Goal: Information Seeking & Learning: Learn about a topic

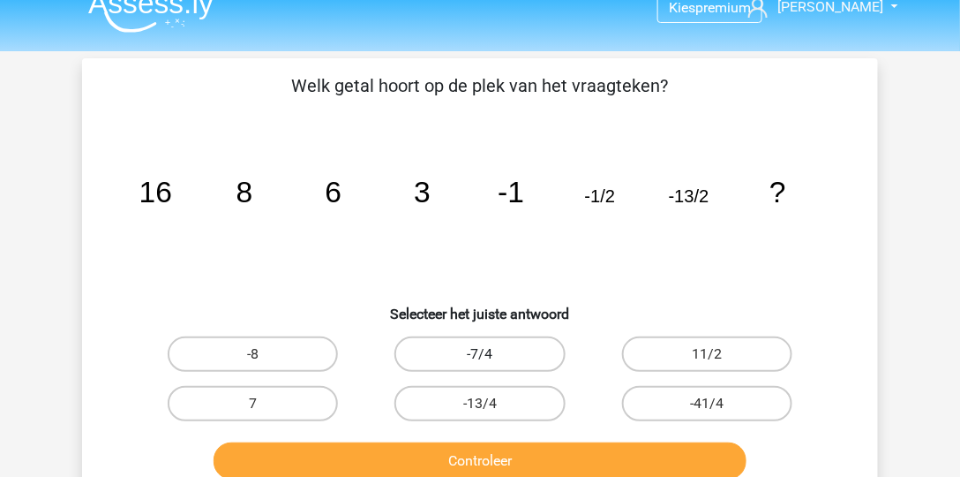
scroll to position [21, 0]
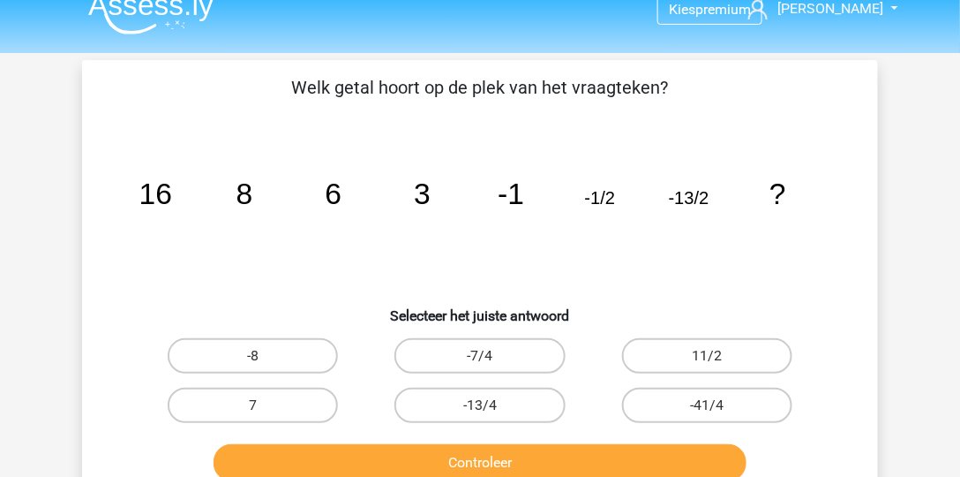
click at [175, 21] on img at bounding box center [150, 13] width 125 height 41
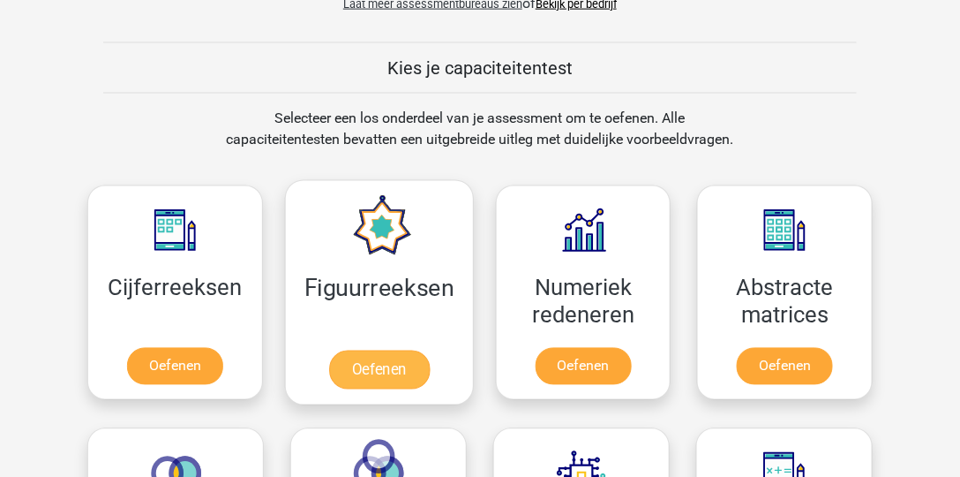
scroll to position [655, 0]
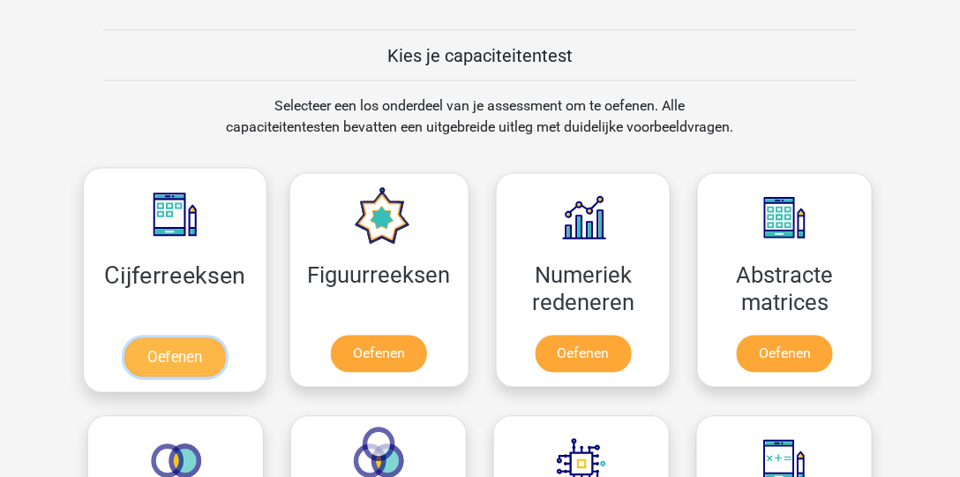
click at [217, 356] on link "Oefenen" at bounding box center [174, 357] width 101 height 39
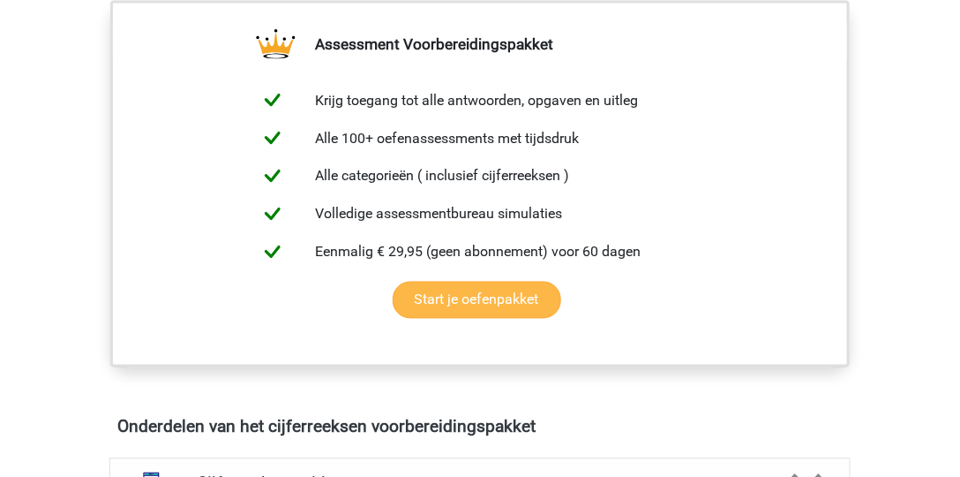
scroll to position [908, 0]
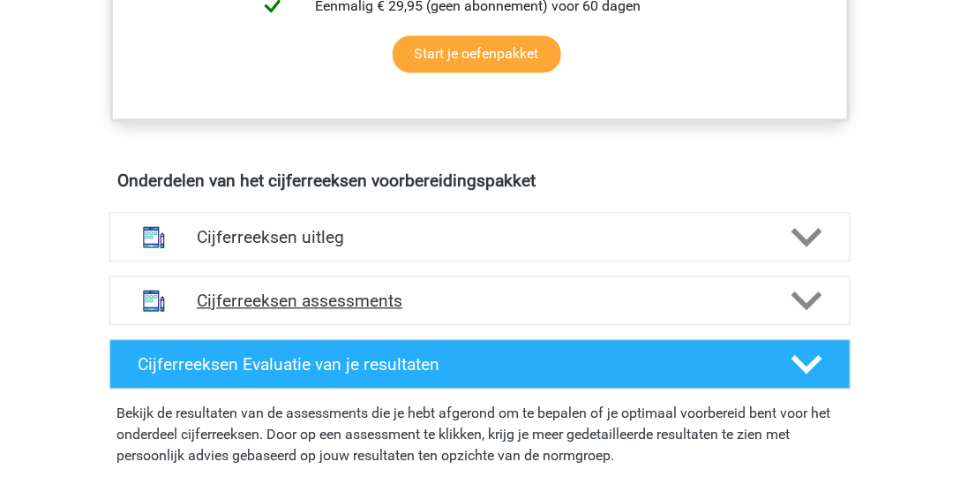
click at [433, 311] on h4 "Cijferreeksen assessments" at bounding box center [480, 300] width 567 height 20
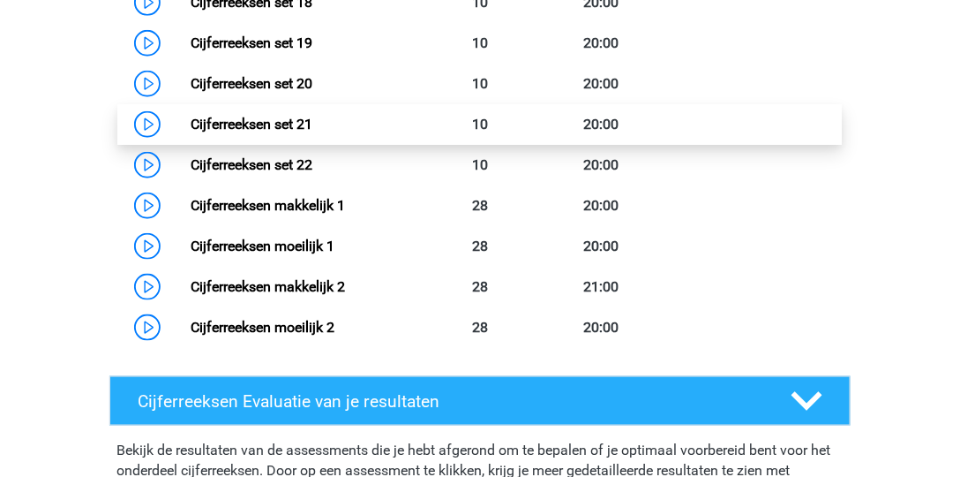
scroll to position [2119, 0]
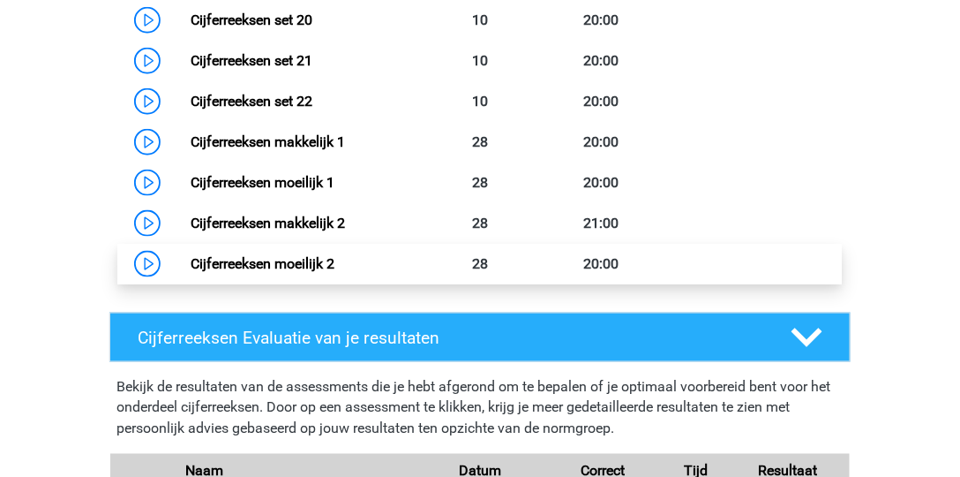
click at [335, 272] on link "Cijferreeksen moeilijk 2" at bounding box center [263, 263] width 144 height 17
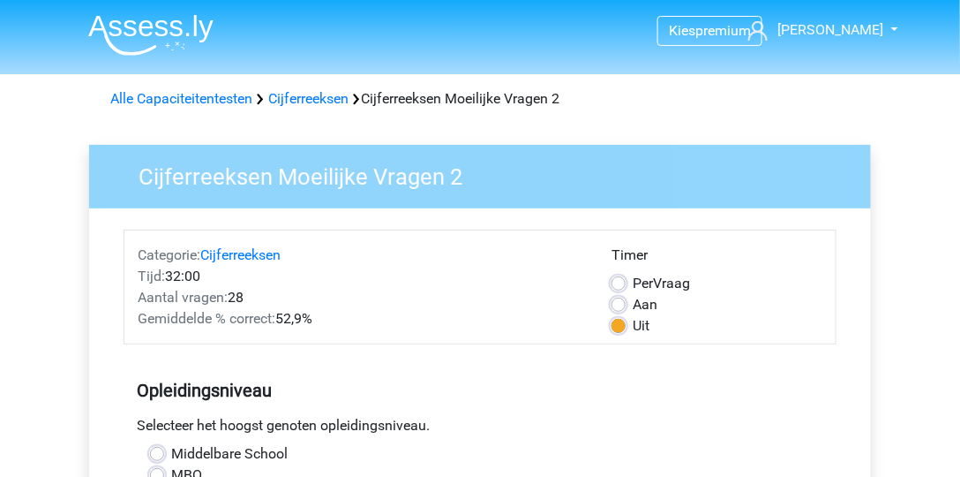
click at [633, 286] on label "Per Vraag" at bounding box center [661, 283] width 57 height 21
click at [615, 286] on input "Per Vraag" at bounding box center [619, 282] width 14 height 18
radio input "true"
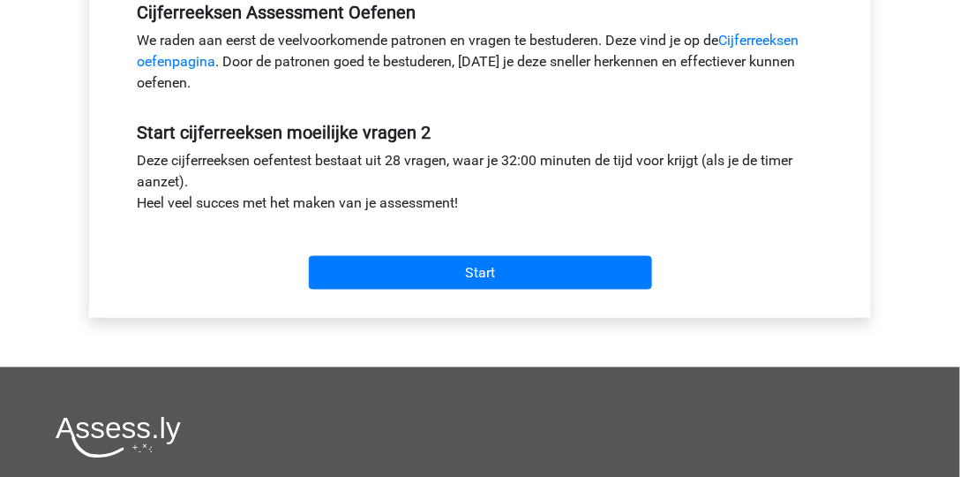
scroll to position [706, 0]
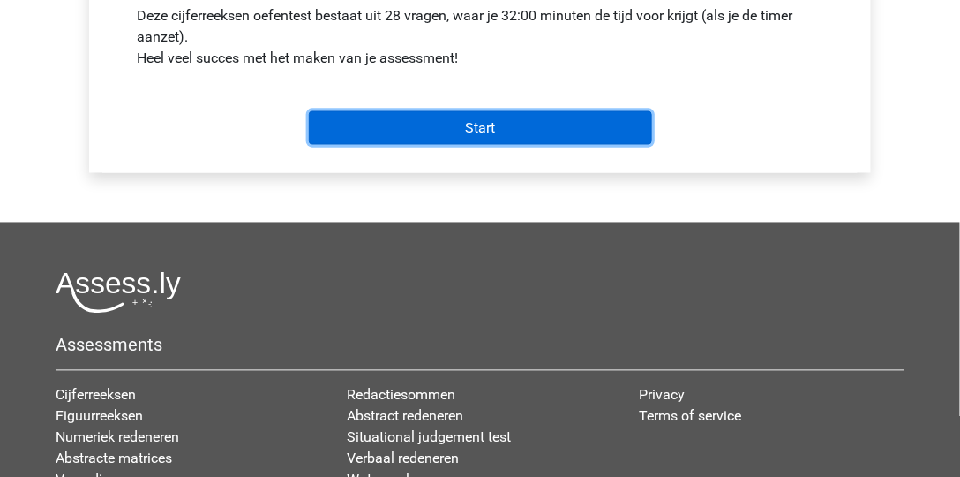
click at [524, 118] on input "Start" at bounding box center [480, 128] width 343 height 34
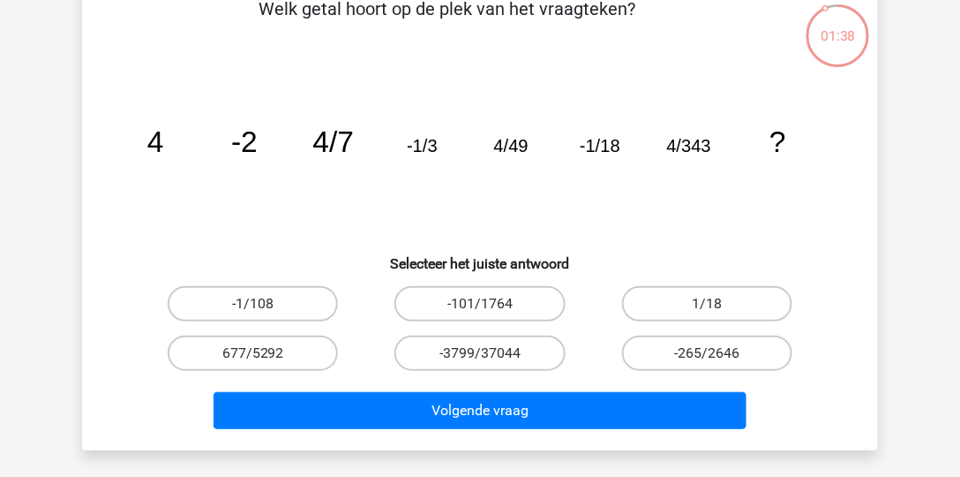
scroll to position [101, 0]
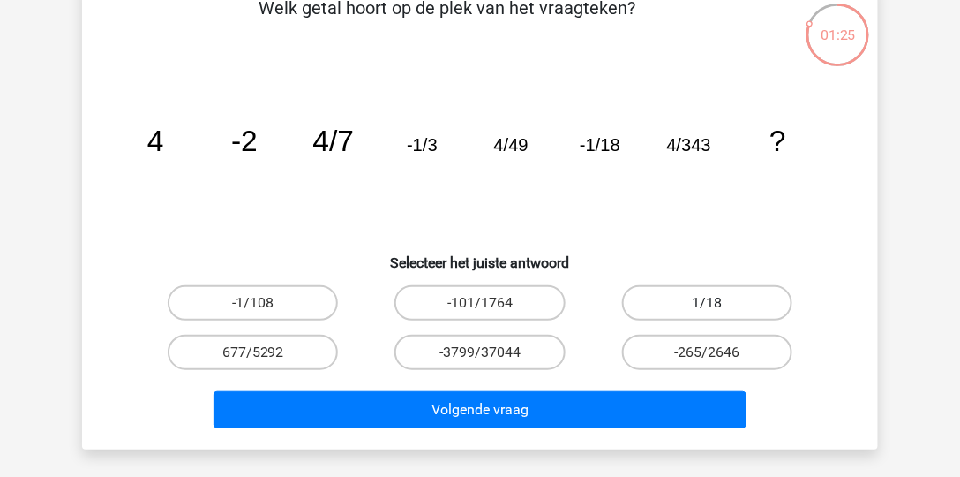
click at [719, 290] on label "1/18" at bounding box center [707, 302] width 170 height 35
click at [719, 303] on input "1/18" at bounding box center [712, 308] width 11 height 11
radio input "true"
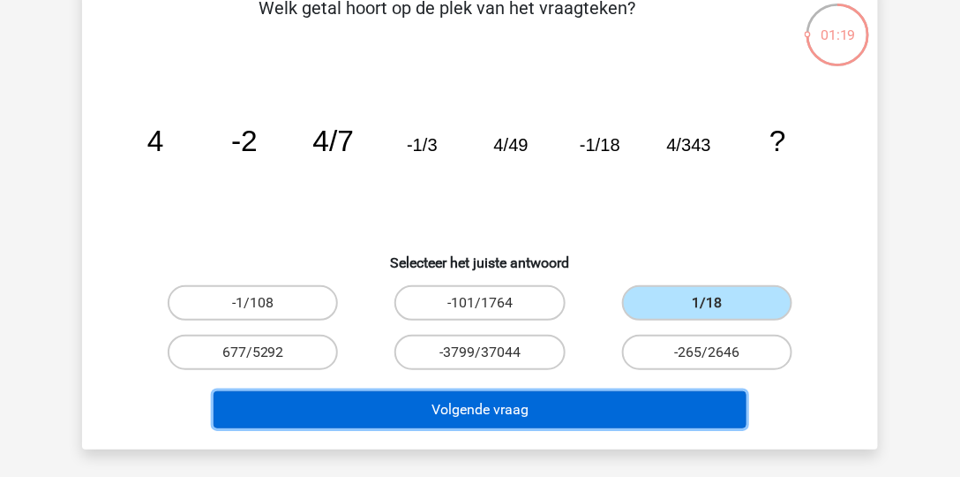
click at [665, 398] on button "Volgende vraag" at bounding box center [481, 409] width 534 height 37
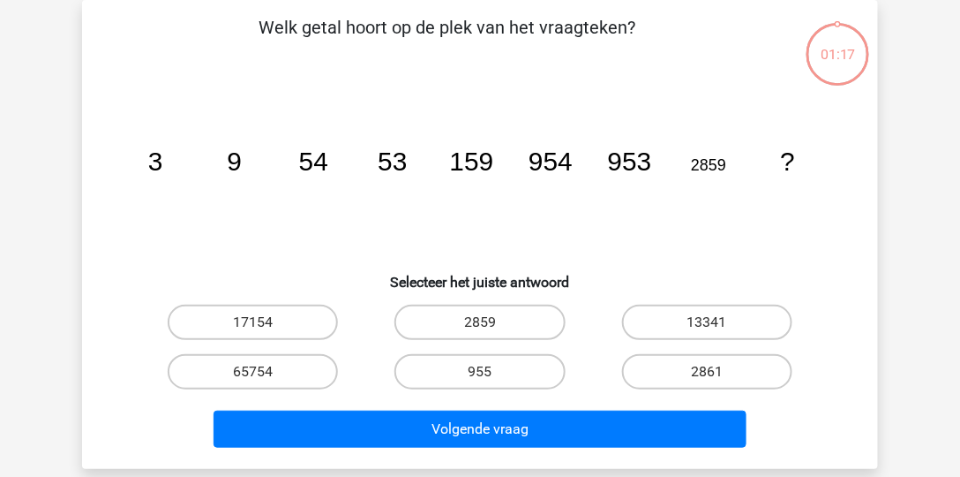
scroll to position [81, 0]
click at [722, 373] on label "2861" at bounding box center [707, 371] width 170 height 35
click at [719, 373] on input "2861" at bounding box center [712, 377] width 11 height 11
radio input "true"
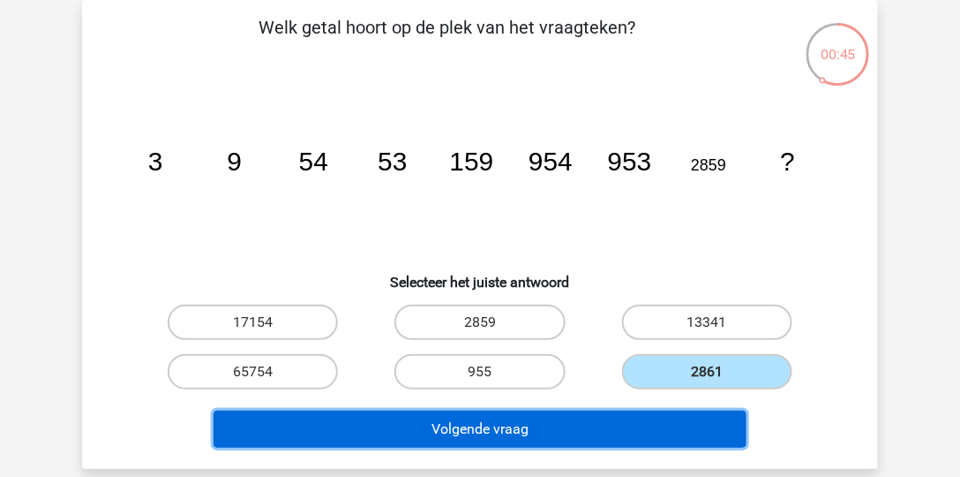
click at [652, 422] on button "Volgende vraag" at bounding box center [481, 429] width 534 height 37
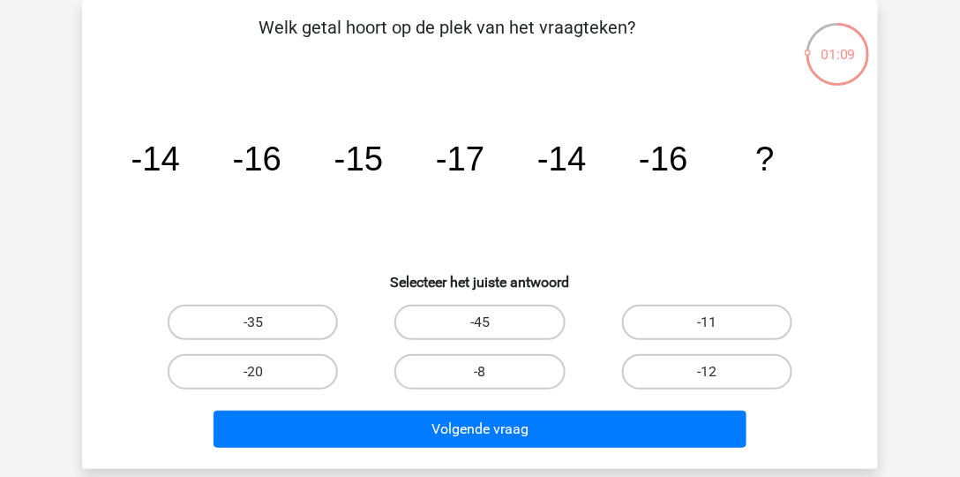
click at [710, 330] on input "-11" at bounding box center [712, 327] width 11 height 11
radio input "true"
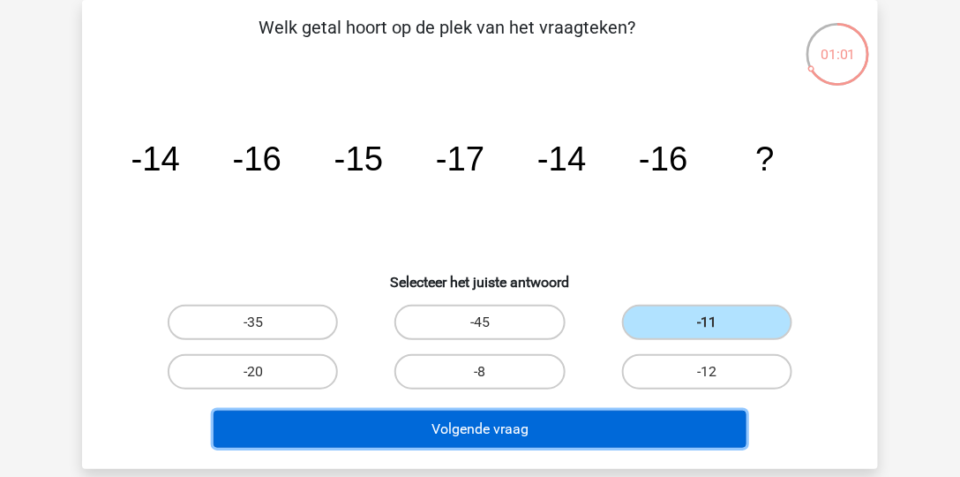
click at [654, 422] on button "Volgende vraag" at bounding box center [481, 429] width 534 height 37
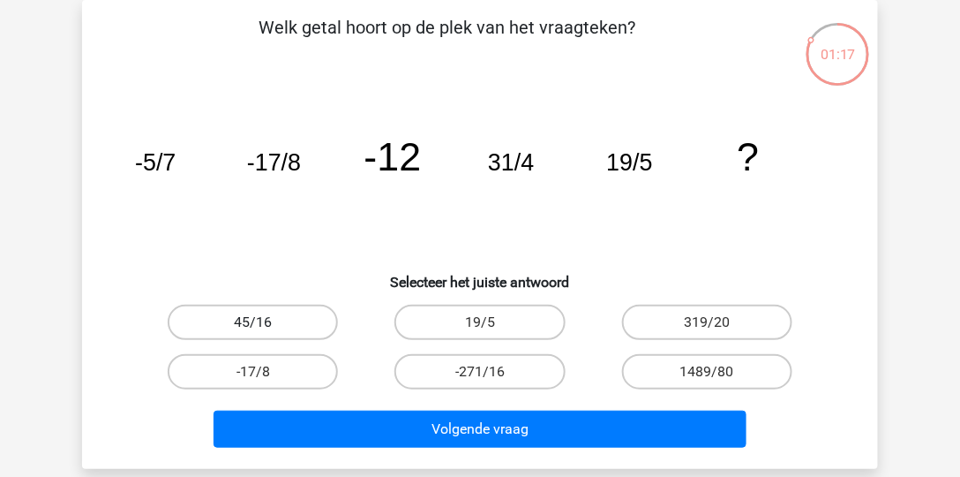
click at [298, 328] on label "45/16" at bounding box center [253, 322] width 170 height 35
click at [265, 328] on input "45/16" at bounding box center [258, 327] width 11 height 11
radio input "true"
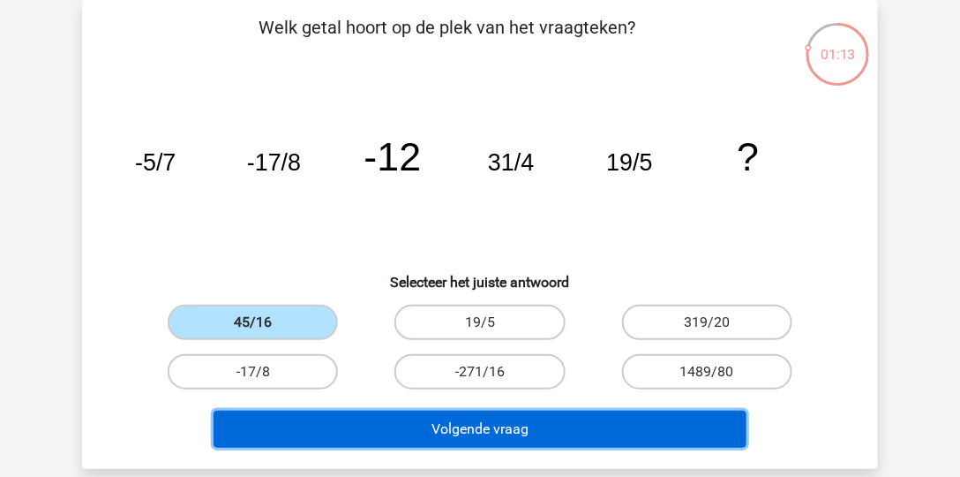
click at [370, 426] on button "Volgende vraag" at bounding box center [481, 429] width 534 height 37
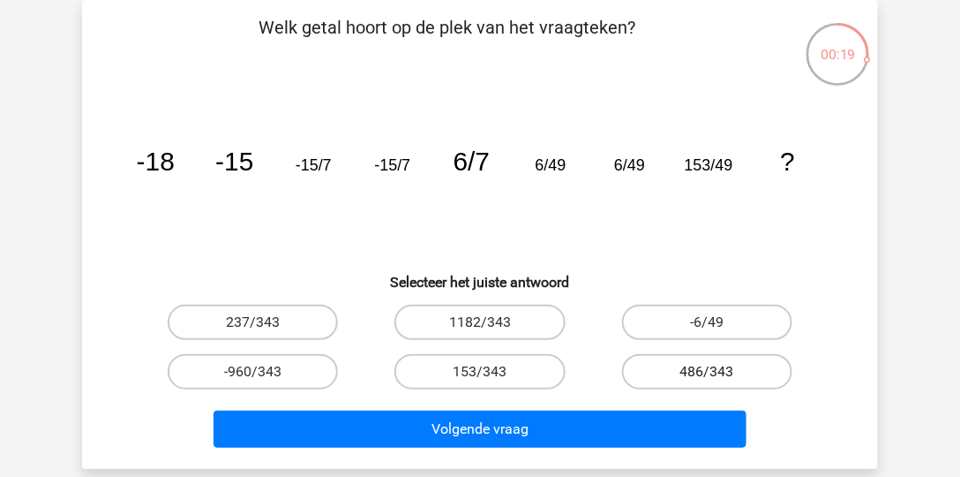
click at [728, 380] on label "486/343" at bounding box center [707, 371] width 170 height 35
click at [719, 380] on input "486/343" at bounding box center [712, 377] width 11 height 11
radio input "true"
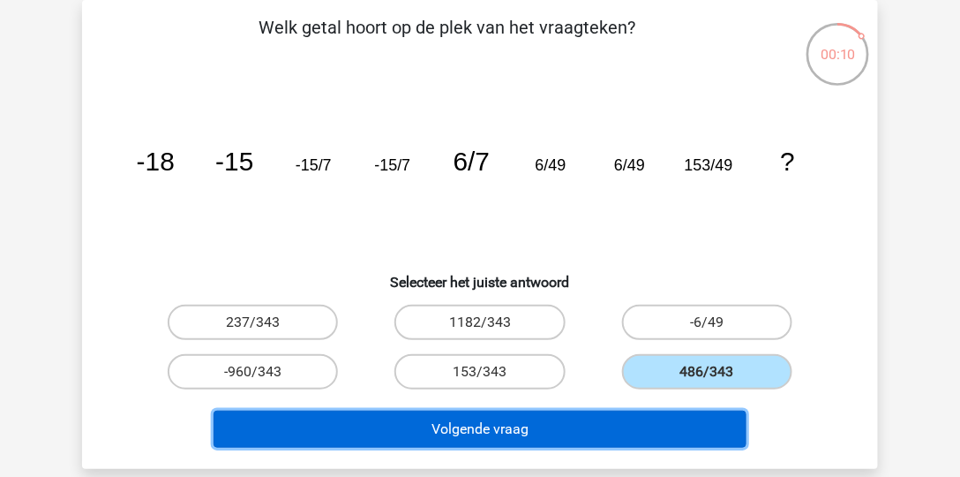
click at [704, 422] on button "Volgende vraag" at bounding box center [481, 429] width 534 height 37
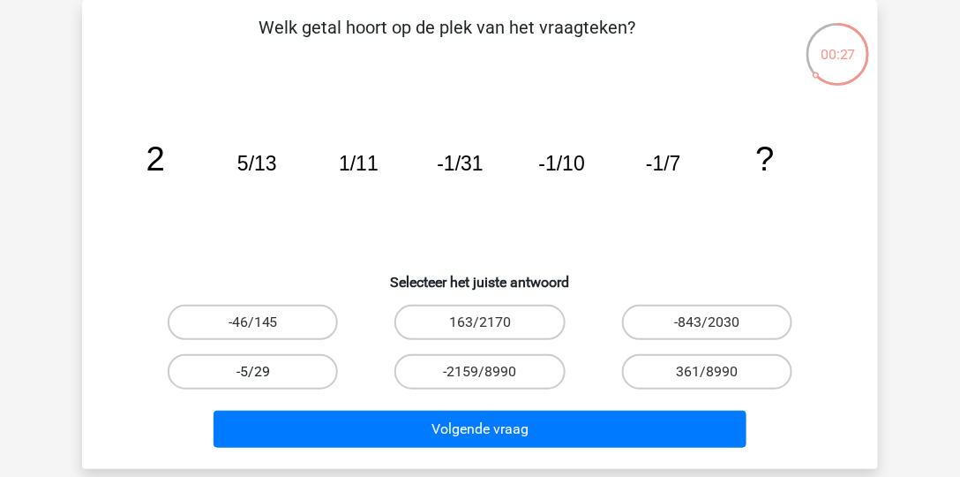
click at [321, 369] on label "-5/29" at bounding box center [253, 371] width 170 height 35
click at [265, 372] on input "-5/29" at bounding box center [258, 377] width 11 height 11
radio input "true"
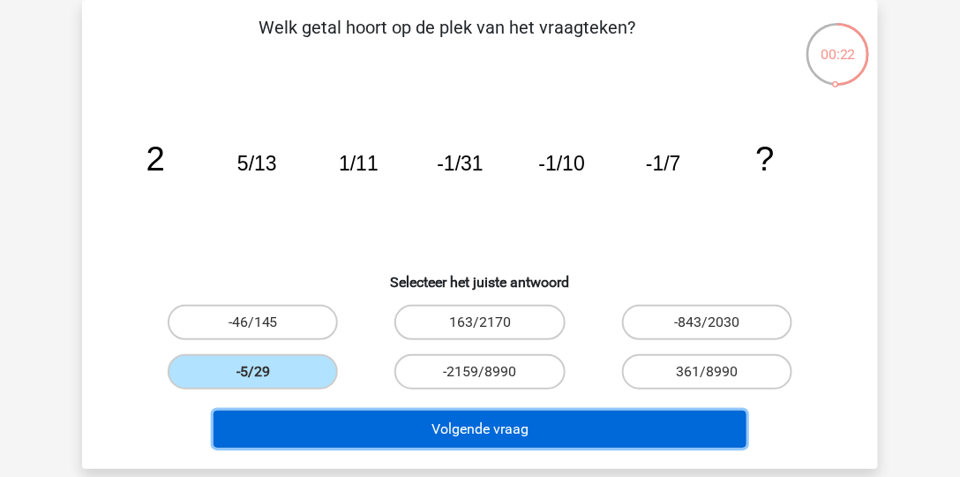
click at [362, 421] on button "Volgende vraag" at bounding box center [481, 429] width 534 height 37
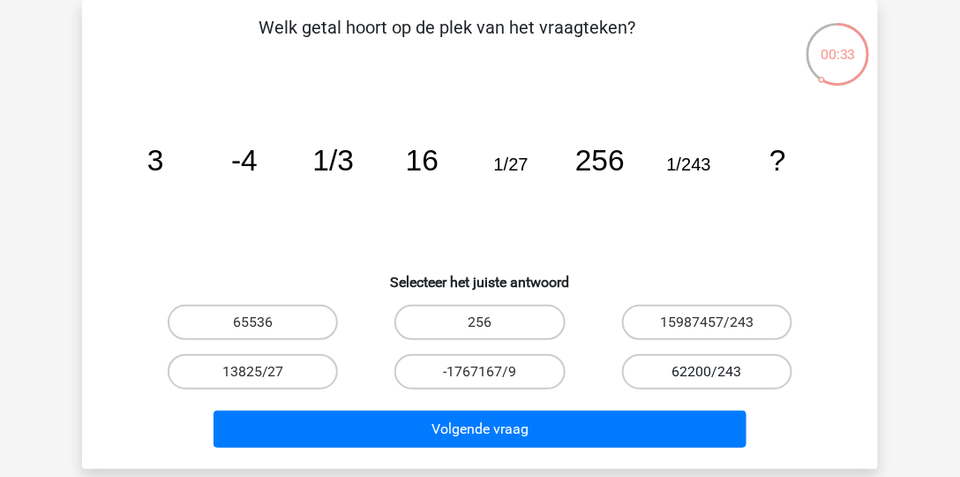
click at [707, 364] on label "62200/243" at bounding box center [707, 371] width 170 height 35
click at [707, 372] on input "62200/243" at bounding box center [712, 377] width 11 height 11
radio input "true"
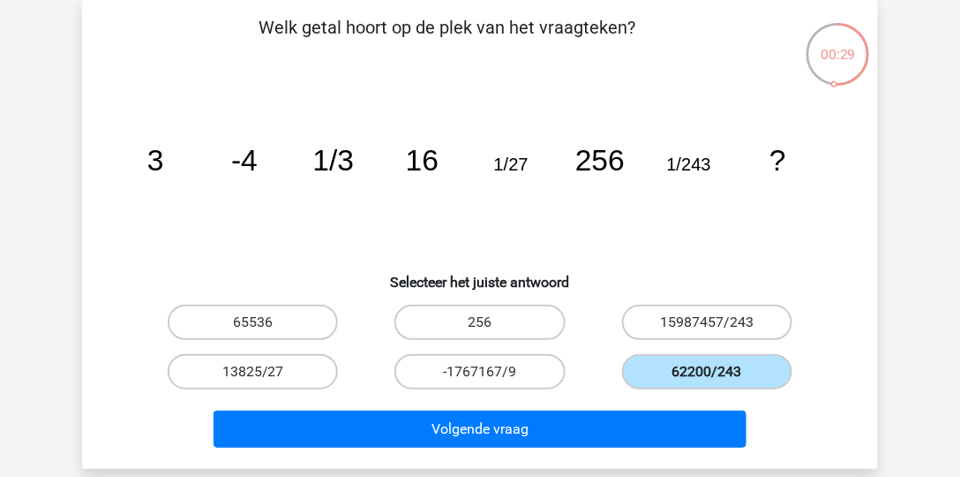
click at [707, 365] on label "62200/243" at bounding box center [707, 371] width 170 height 35
click at [707, 372] on input "62200/243" at bounding box center [712, 377] width 11 height 11
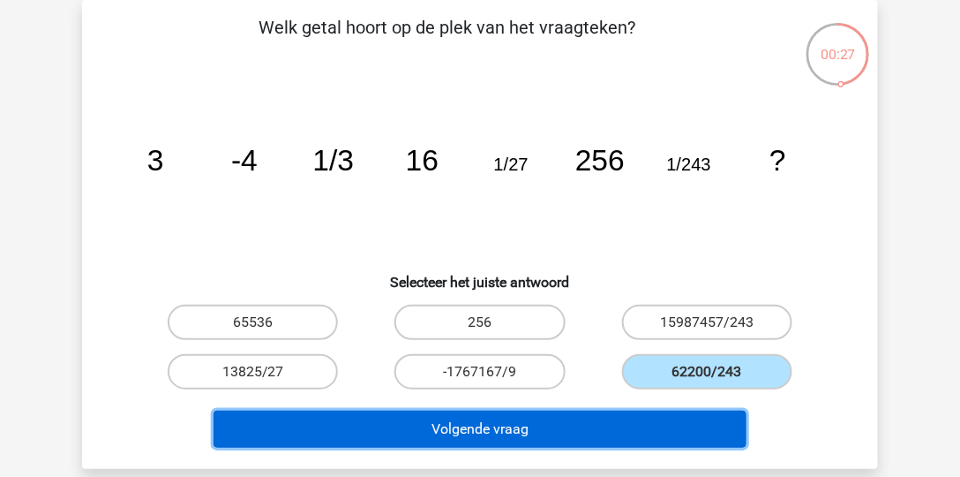
click at [705, 418] on button "Volgende vraag" at bounding box center [481, 429] width 534 height 37
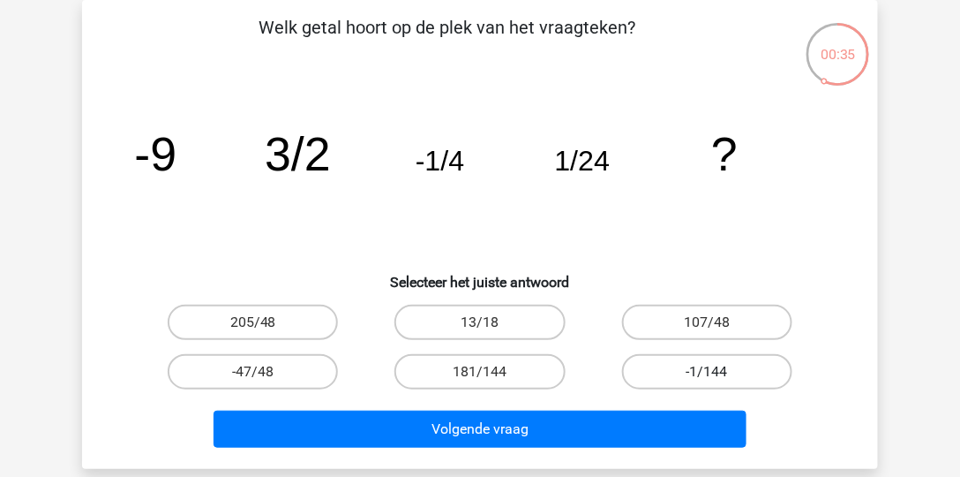
click at [752, 369] on label "-1/144" at bounding box center [707, 371] width 170 height 35
click at [719, 372] on input "-1/144" at bounding box center [712, 377] width 11 height 11
radio input "true"
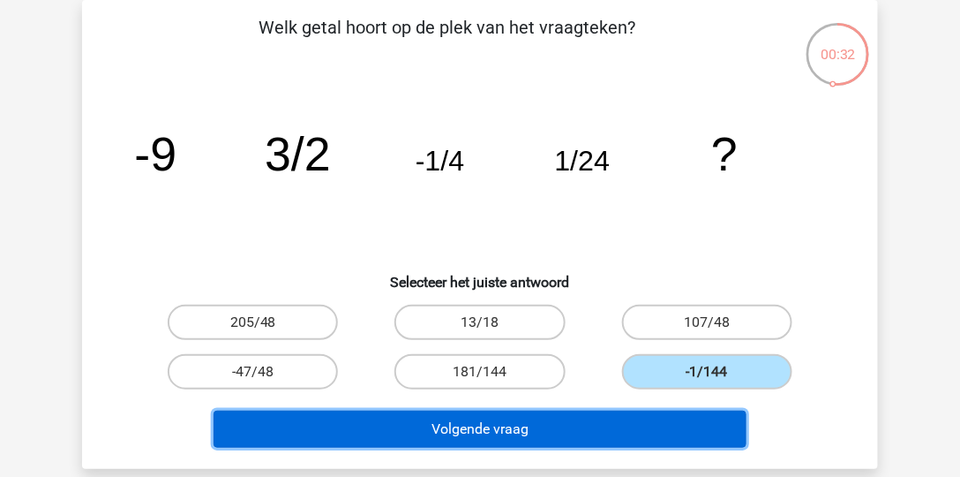
click at [701, 417] on button "Volgende vraag" at bounding box center [481, 429] width 534 height 37
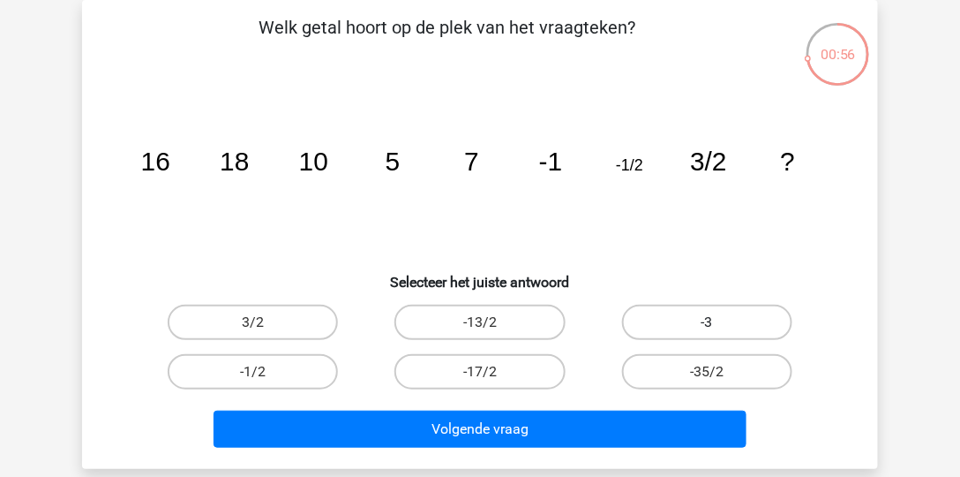
click at [700, 327] on label "-3" at bounding box center [707, 322] width 170 height 35
click at [707, 327] on input "-3" at bounding box center [712, 327] width 11 height 11
radio input "true"
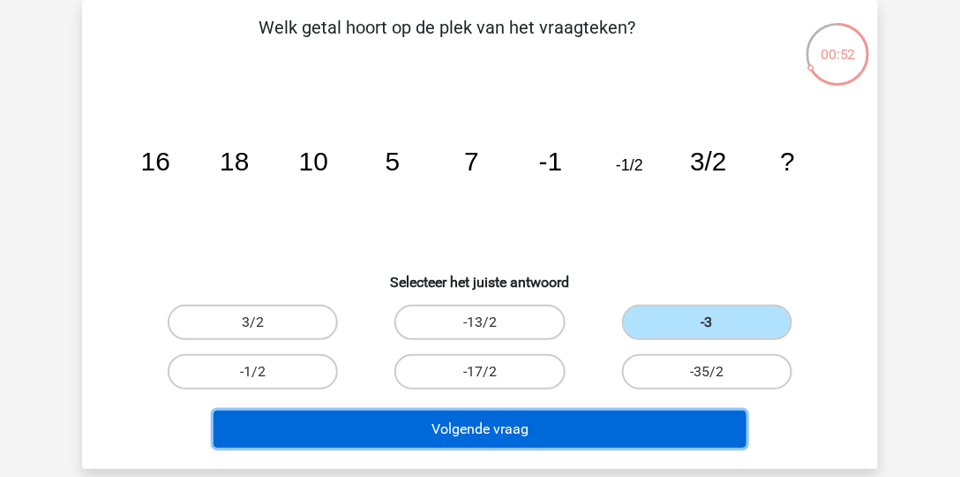
click at [666, 420] on button "Volgende vraag" at bounding box center [481, 429] width 534 height 37
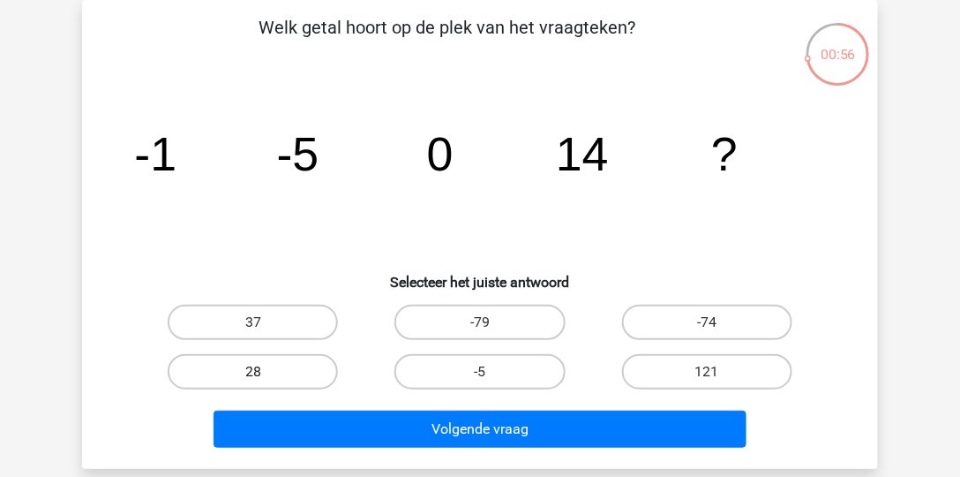
click at [223, 374] on label "28" at bounding box center [253, 371] width 170 height 35
click at [253, 374] on input "28" at bounding box center [258, 377] width 11 height 11
radio input "true"
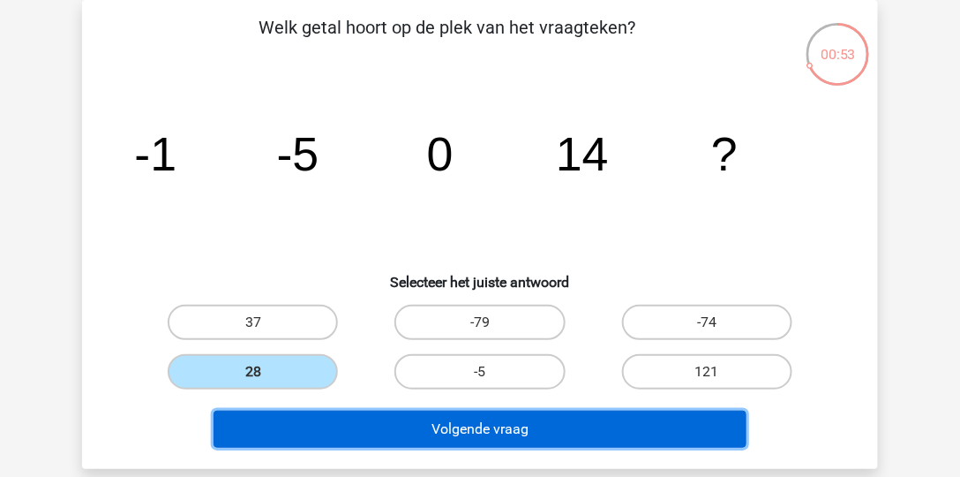
click at [486, 422] on button "Volgende vraag" at bounding box center [481, 429] width 534 height 37
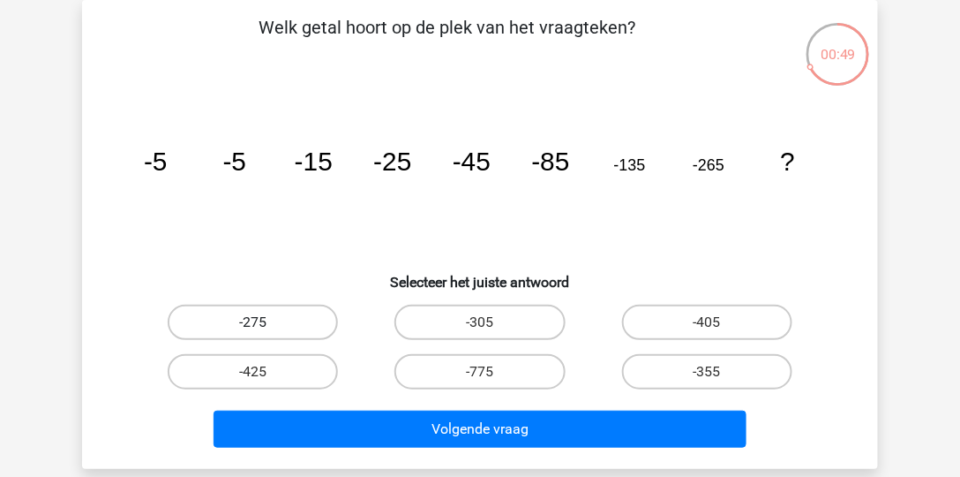
click at [301, 328] on label "-275" at bounding box center [253, 322] width 170 height 35
click at [265, 328] on input "-275" at bounding box center [258, 327] width 11 height 11
radio input "true"
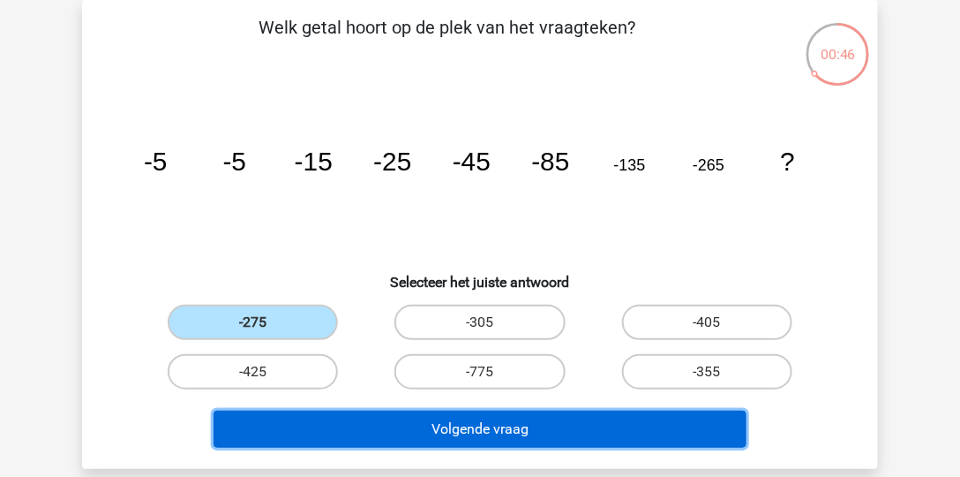
click at [393, 414] on button "Volgende vraag" at bounding box center [481, 429] width 534 height 37
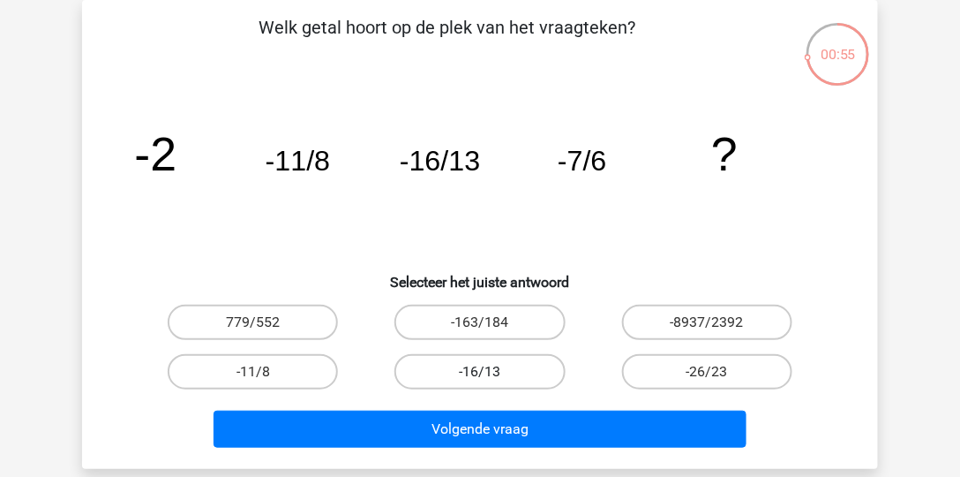
click at [495, 368] on label "-16/13" at bounding box center [480, 371] width 170 height 35
click at [492, 372] on input "-16/13" at bounding box center [485, 377] width 11 height 11
radio input "true"
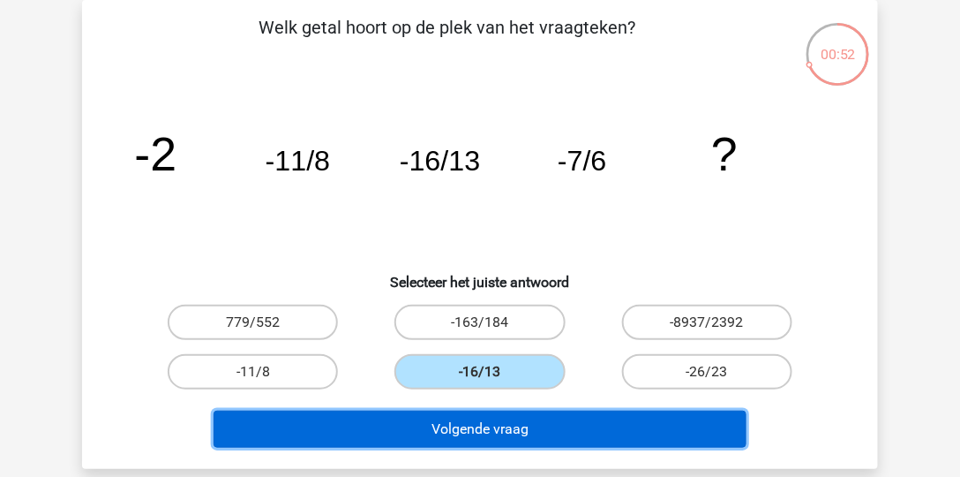
click at [506, 419] on button "Volgende vraag" at bounding box center [481, 429] width 534 height 37
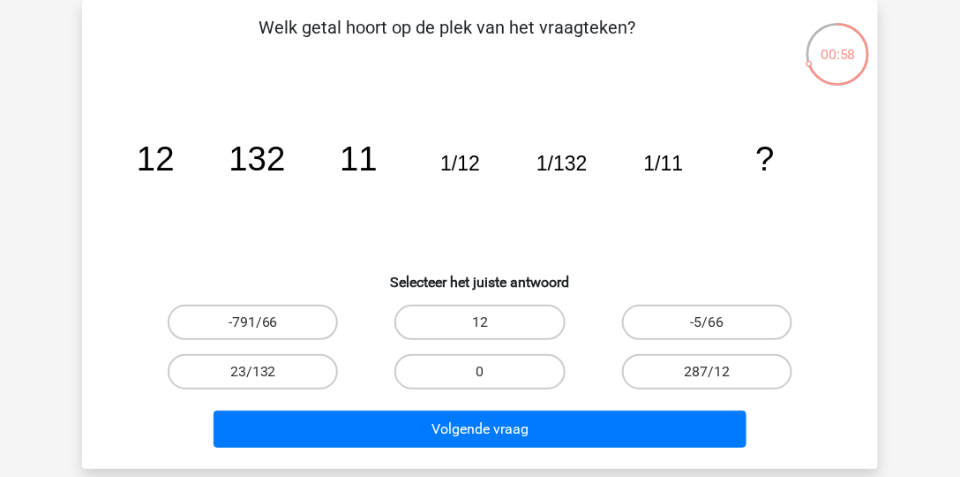
click at [261, 372] on input "23/132" at bounding box center [258, 377] width 11 height 11
radio input "true"
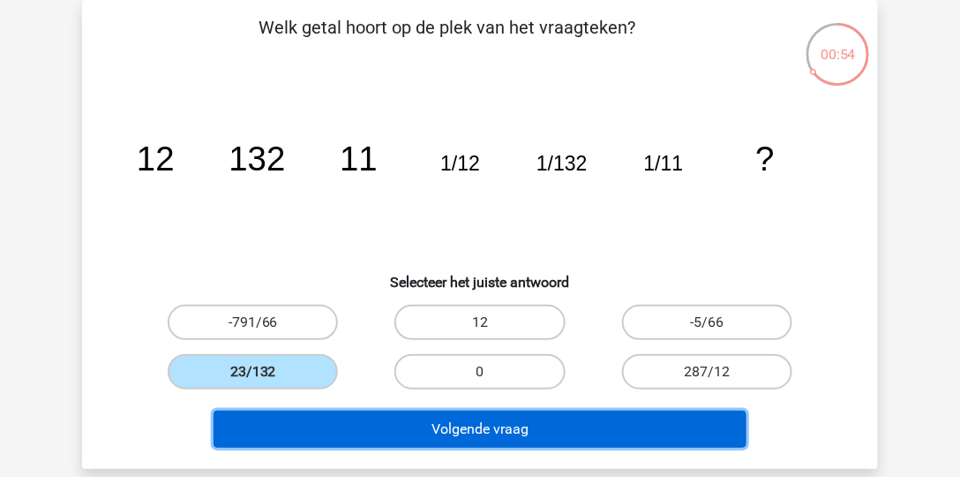
click at [350, 424] on button "Volgende vraag" at bounding box center [481, 429] width 534 height 37
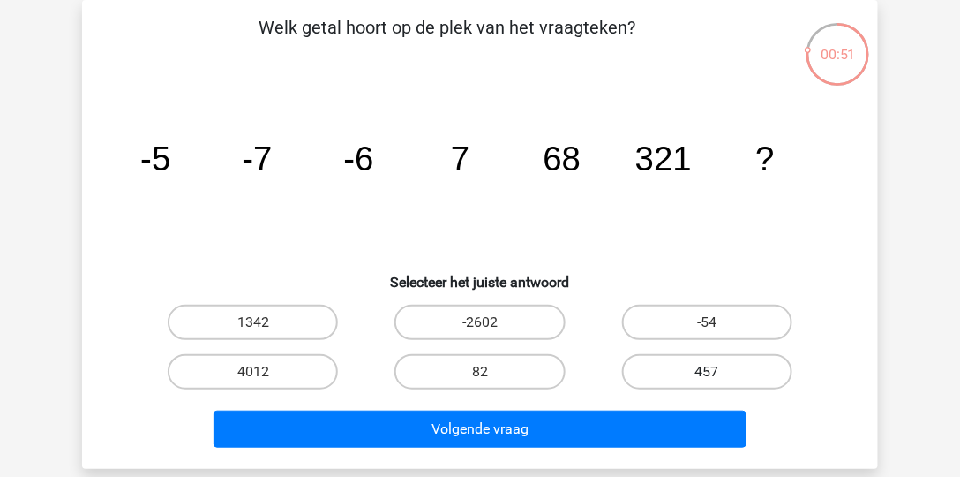
click at [684, 369] on label "457" at bounding box center [707, 371] width 170 height 35
click at [707, 372] on input "457" at bounding box center [712, 377] width 11 height 11
radio input "true"
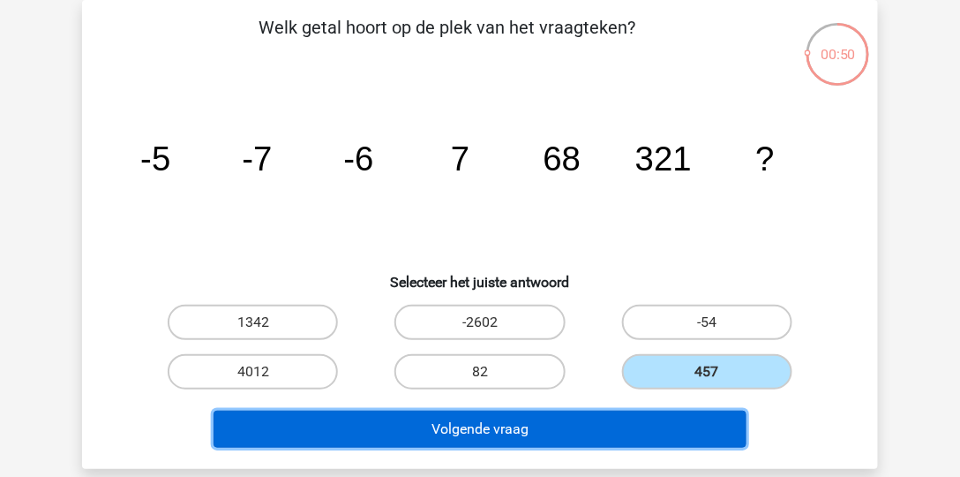
click at [651, 427] on button "Volgende vraag" at bounding box center [481, 429] width 534 height 37
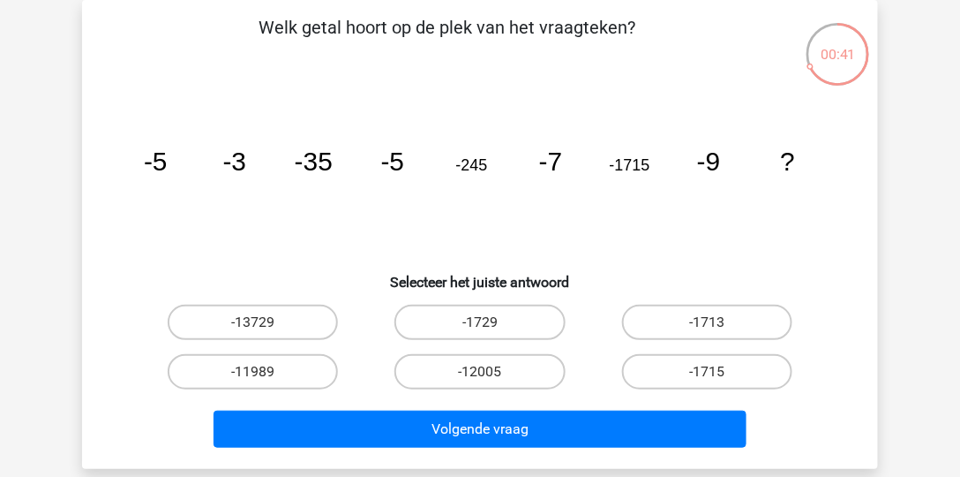
click at [711, 326] on input "-1713" at bounding box center [712, 327] width 11 height 11
radio input "true"
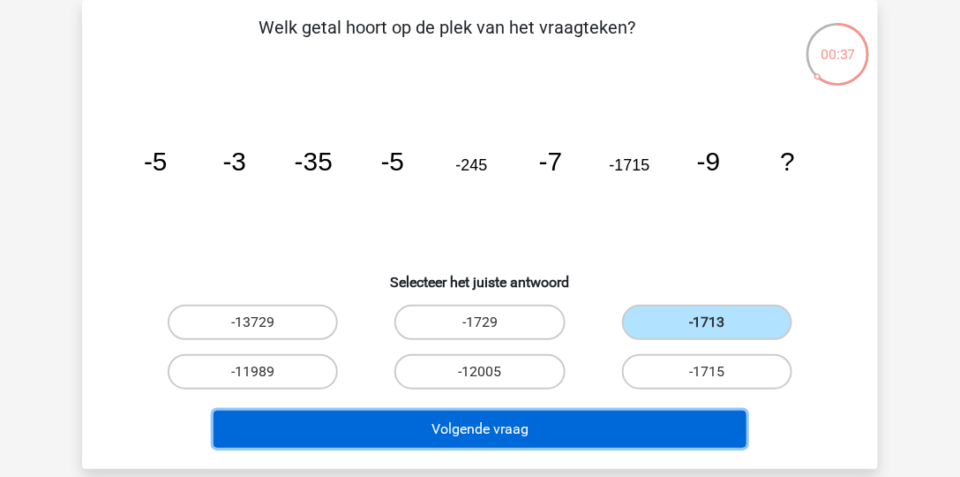
click at [725, 413] on button "Volgende vraag" at bounding box center [481, 429] width 534 height 37
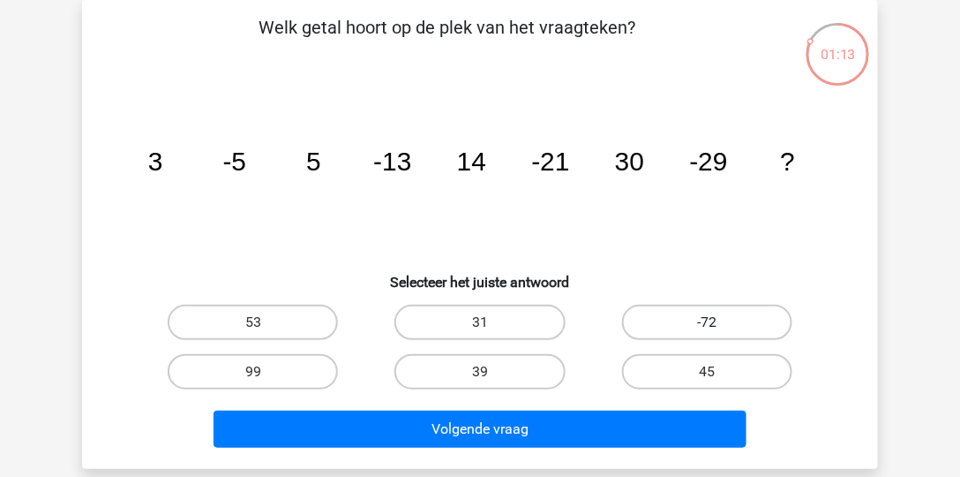
click at [719, 329] on label "-72" at bounding box center [707, 322] width 170 height 35
click at [719, 329] on input "-72" at bounding box center [712, 327] width 11 height 11
radio input "true"
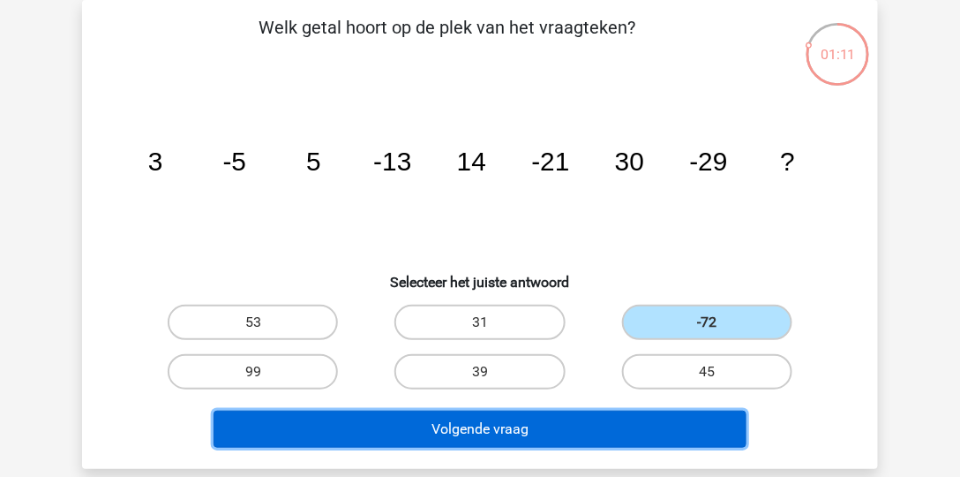
click at [683, 434] on button "Volgende vraag" at bounding box center [481, 429] width 534 height 37
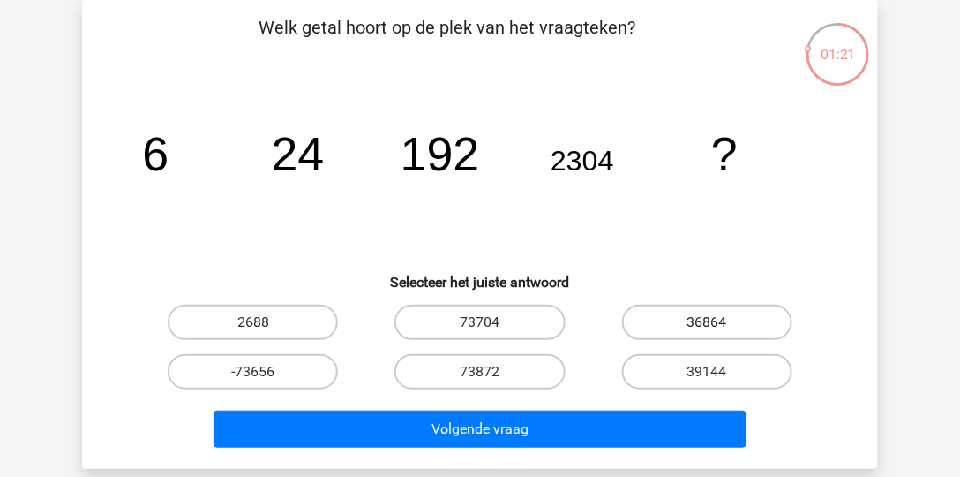
click at [708, 312] on label "36864" at bounding box center [707, 322] width 170 height 35
click at [708, 322] on input "36864" at bounding box center [712, 327] width 11 height 11
radio input "true"
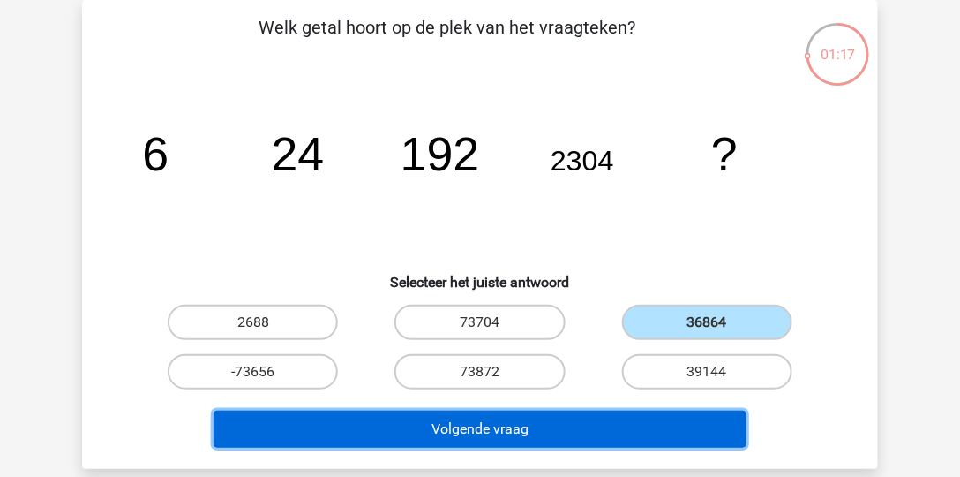
click at [678, 418] on button "Volgende vraag" at bounding box center [481, 429] width 534 height 37
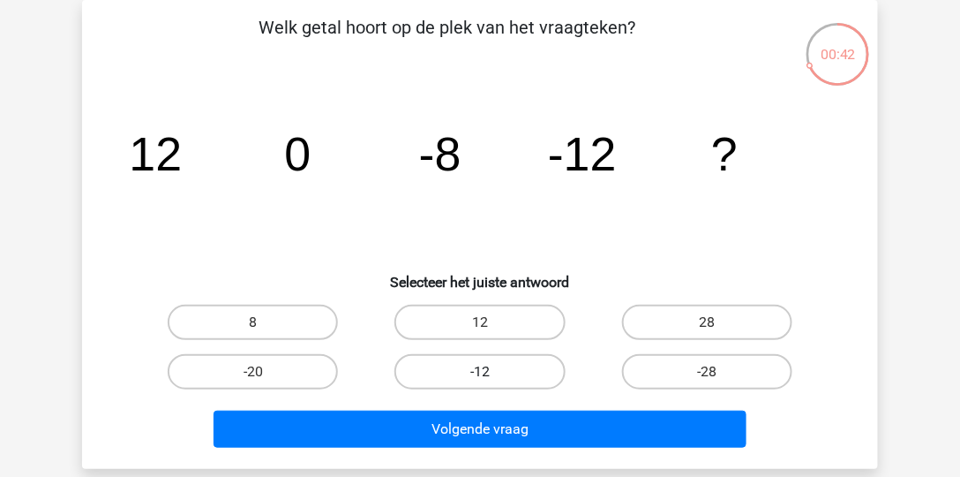
click at [531, 375] on label "-12" at bounding box center [480, 371] width 170 height 35
click at [492, 375] on input "-12" at bounding box center [485, 377] width 11 height 11
radio input "true"
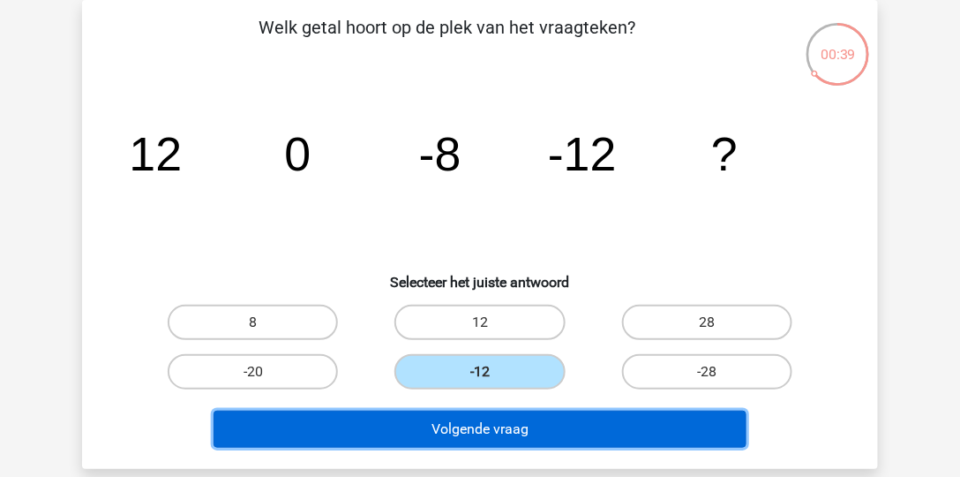
click at [507, 418] on button "Volgende vraag" at bounding box center [481, 429] width 534 height 37
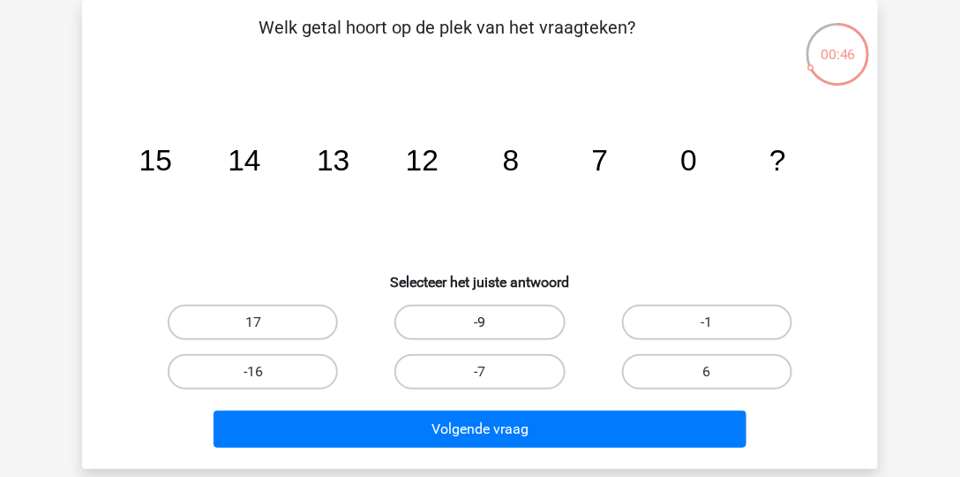
click at [470, 315] on label "-9" at bounding box center [480, 322] width 170 height 35
click at [480, 322] on input "-9" at bounding box center [485, 327] width 11 height 11
radio input "true"
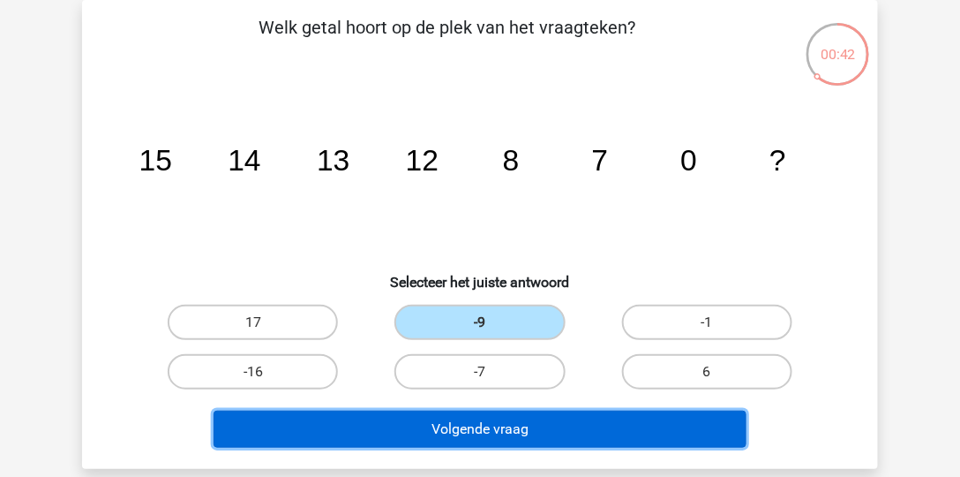
click at [519, 432] on button "Volgende vraag" at bounding box center [481, 429] width 534 height 37
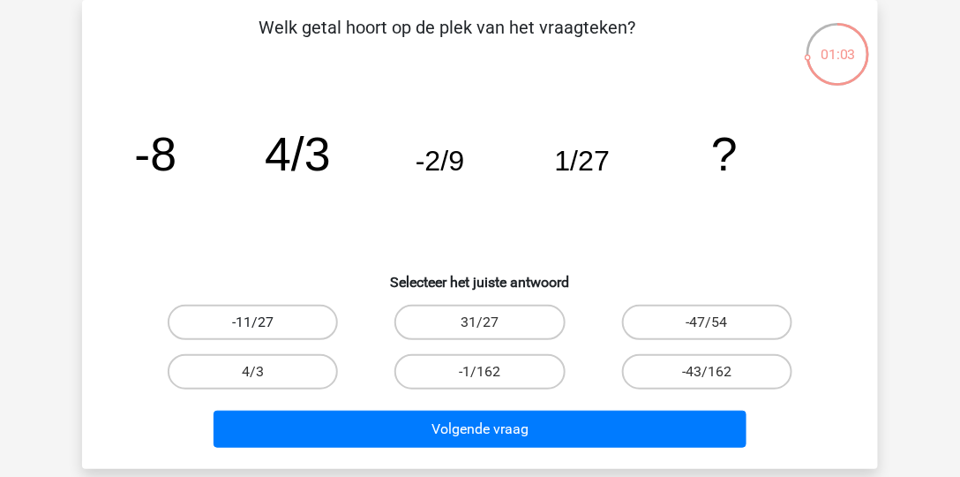
click at [305, 326] on label "-11/27" at bounding box center [253, 322] width 170 height 35
click at [265, 326] on input "-11/27" at bounding box center [258, 327] width 11 height 11
radio input "true"
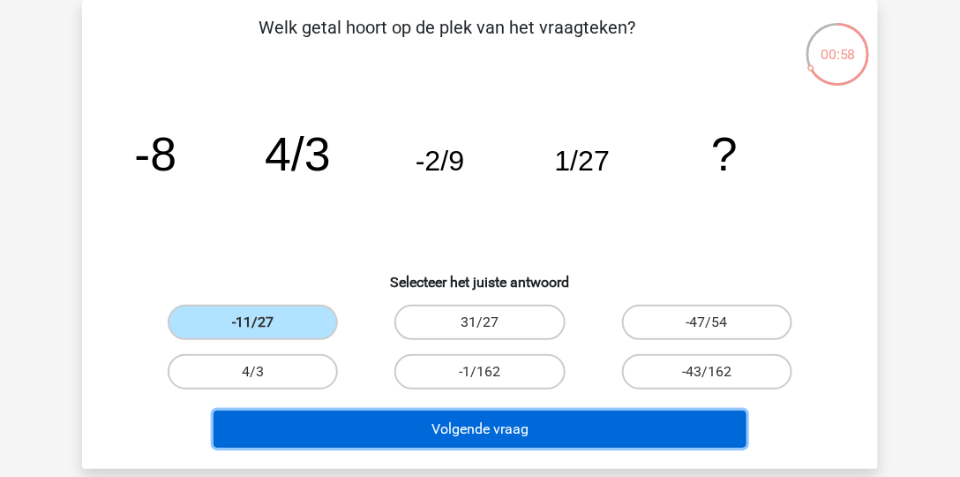
click at [401, 429] on button "Volgende vraag" at bounding box center [481, 429] width 534 height 37
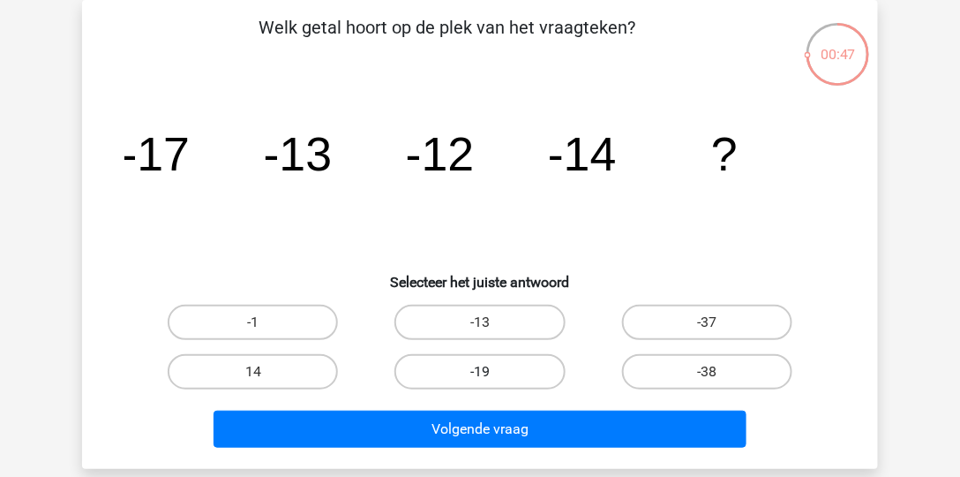
click at [453, 368] on label "-19" at bounding box center [480, 371] width 170 height 35
click at [480, 372] on input "-19" at bounding box center [485, 377] width 11 height 11
radio input "true"
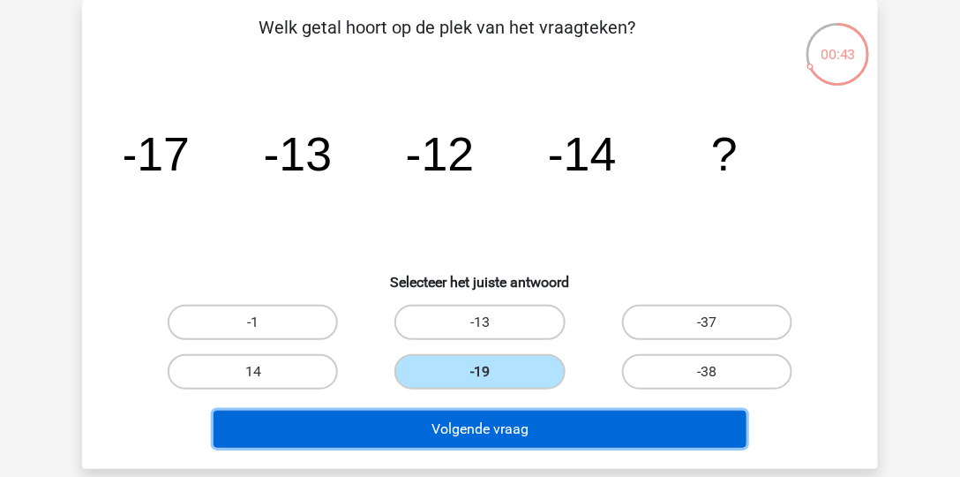
click at [446, 417] on button "Volgende vraag" at bounding box center [481, 429] width 534 height 37
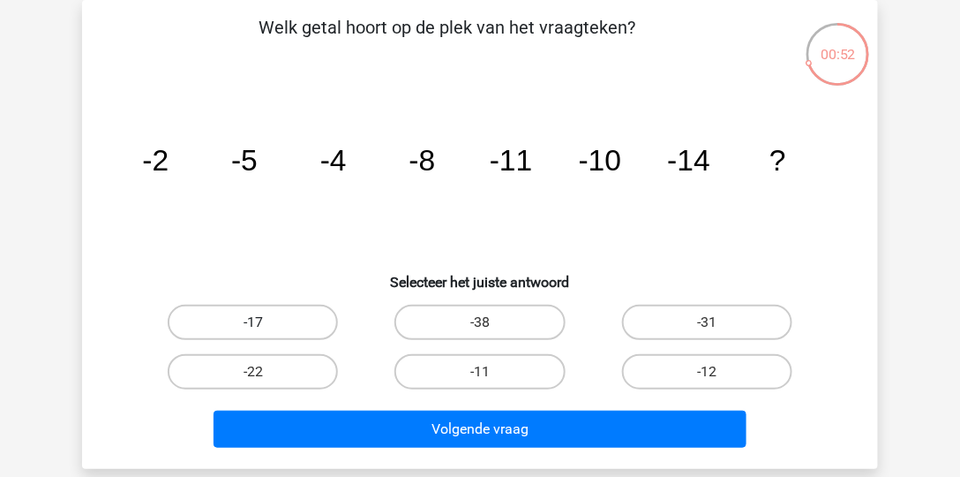
click at [310, 330] on label "-17" at bounding box center [253, 322] width 170 height 35
click at [265, 330] on input "-17" at bounding box center [258, 327] width 11 height 11
radio input "true"
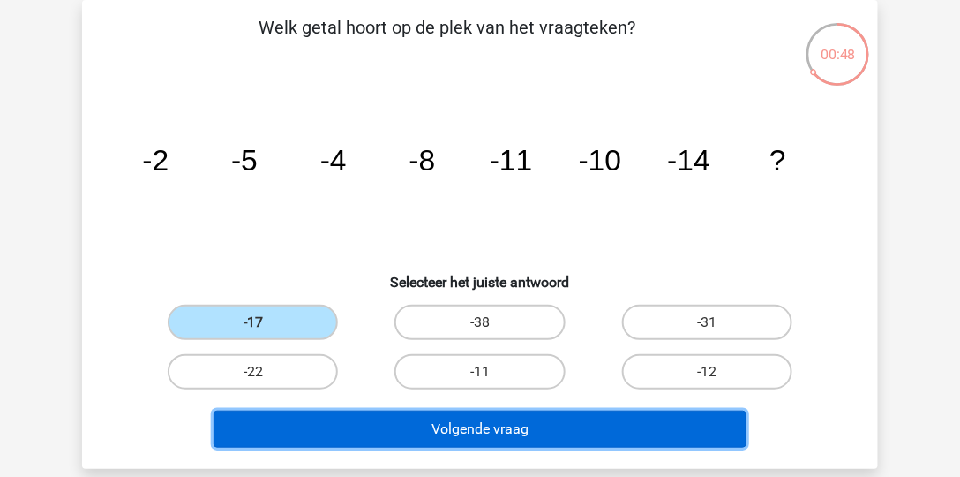
click at [422, 422] on button "Volgende vraag" at bounding box center [481, 429] width 534 height 37
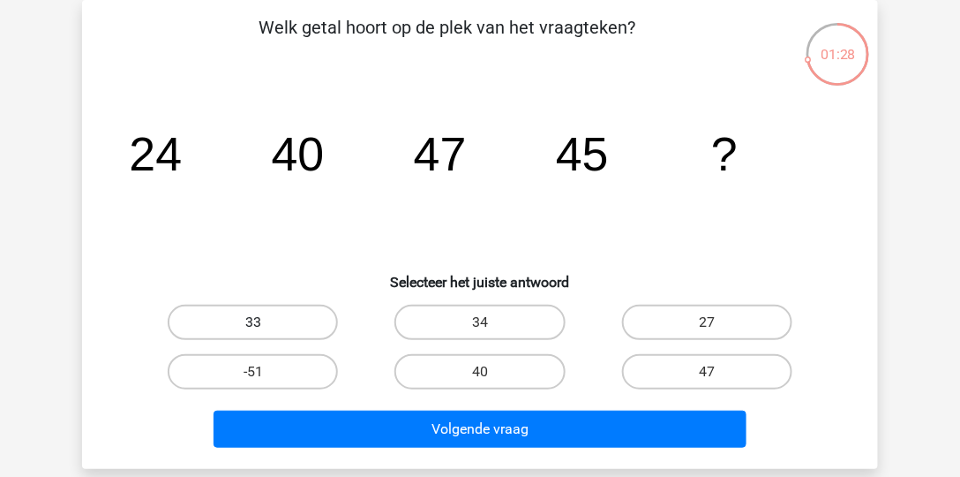
click at [219, 323] on label "33" at bounding box center [253, 322] width 170 height 35
click at [253, 323] on input "33" at bounding box center [258, 327] width 11 height 11
radio input "true"
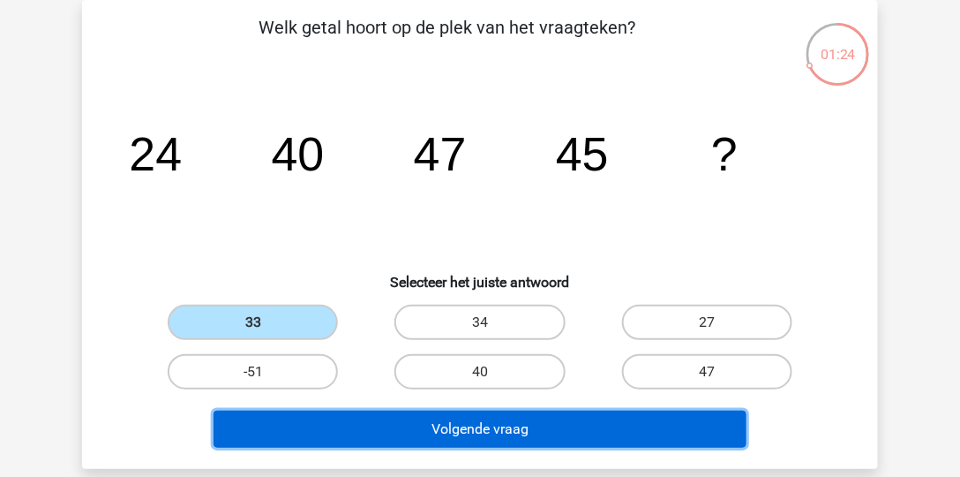
click at [319, 419] on button "Volgende vraag" at bounding box center [481, 429] width 534 height 37
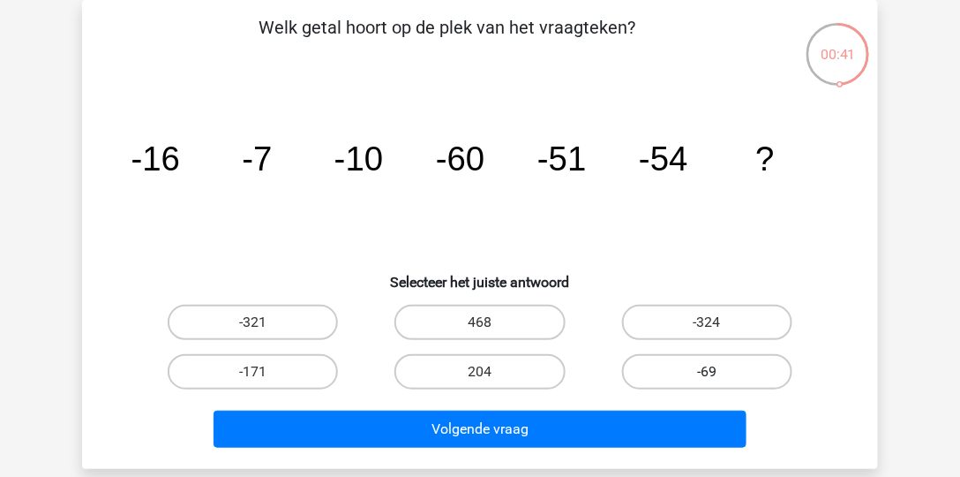
click at [736, 371] on label "-69" at bounding box center [707, 371] width 170 height 35
click at [719, 372] on input "-69" at bounding box center [712, 377] width 11 height 11
radio input "true"
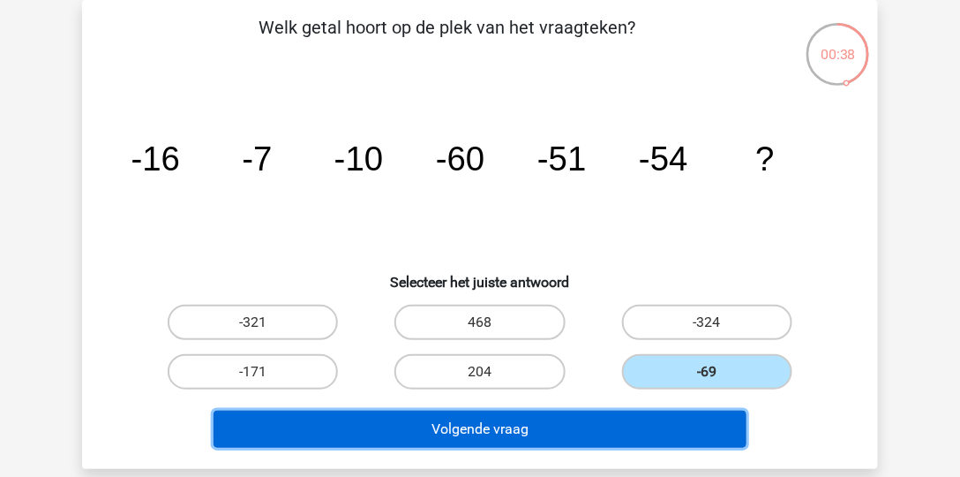
click at [708, 416] on button "Volgende vraag" at bounding box center [481, 429] width 534 height 37
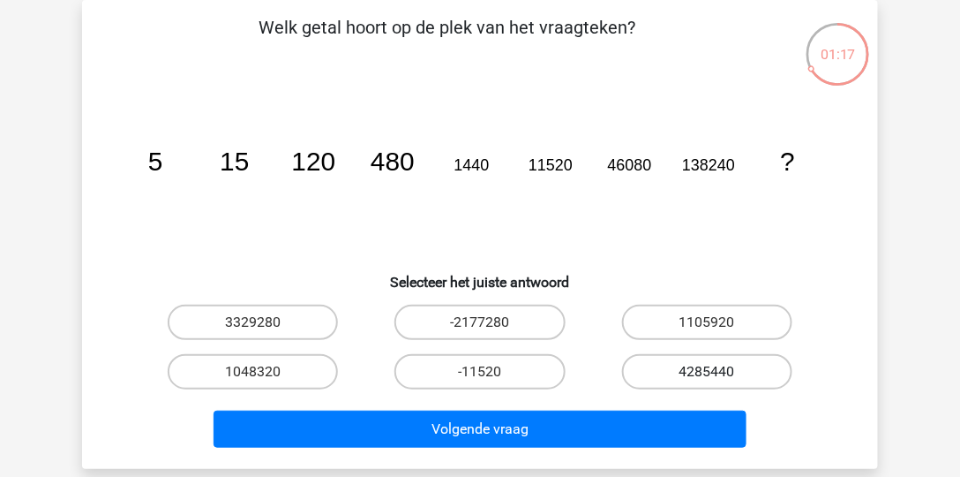
click at [677, 370] on label "4285440" at bounding box center [707, 371] width 170 height 35
click at [707, 372] on input "4285440" at bounding box center [712, 377] width 11 height 11
radio input "true"
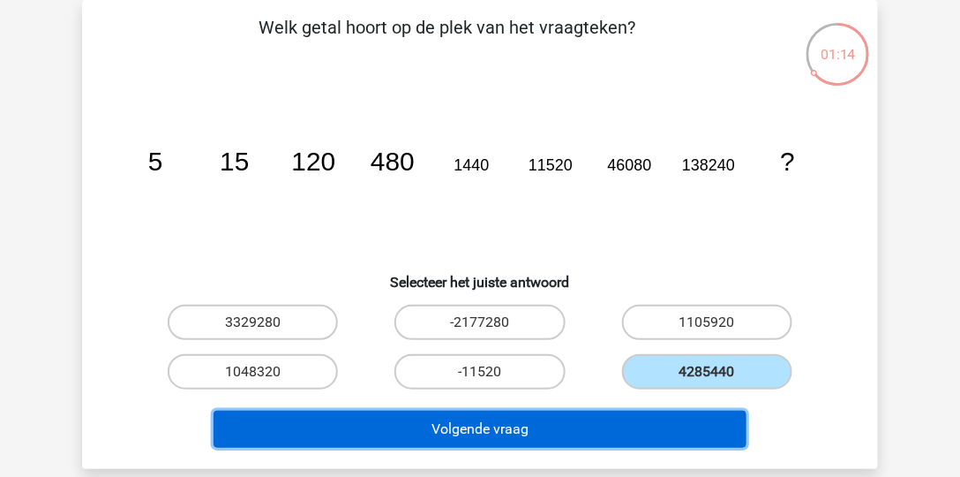
click at [620, 418] on button "Volgende vraag" at bounding box center [481, 429] width 534 height 37
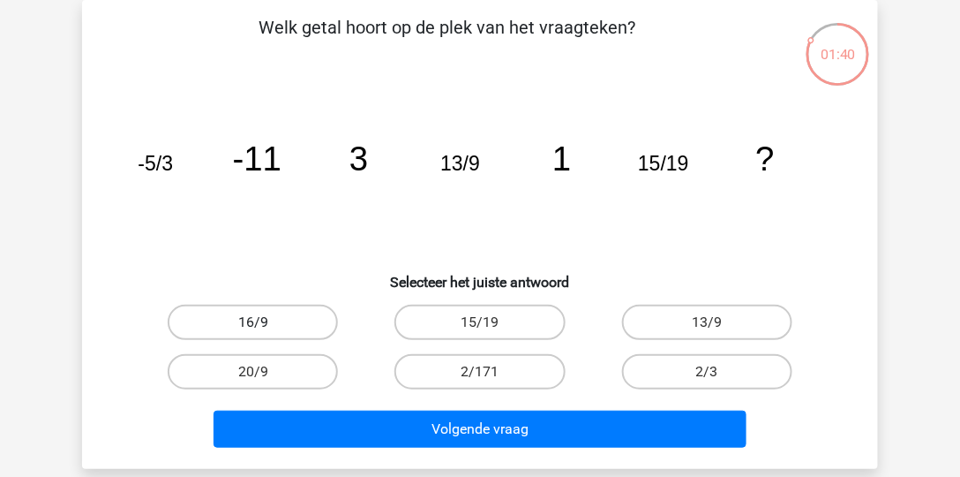
click at [288, 321] on label "16/9" at bounding box center [253, 322] width 170 height 35
click at [265, 322] on input "16/9" at bounding box center [258, 327] width 11 height 11
radio input "true"
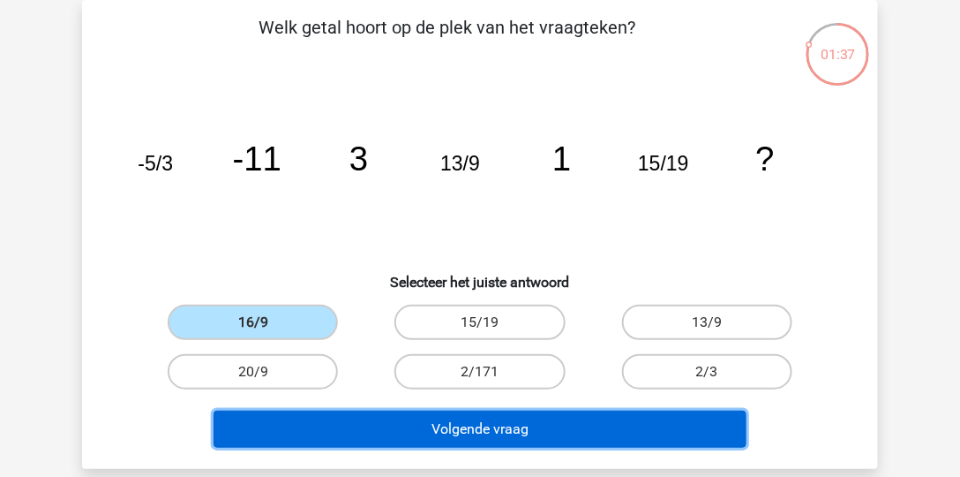
click at [364, 414] on button "Volgende vraag" at bounding box center [481, 429] width 534 height 37
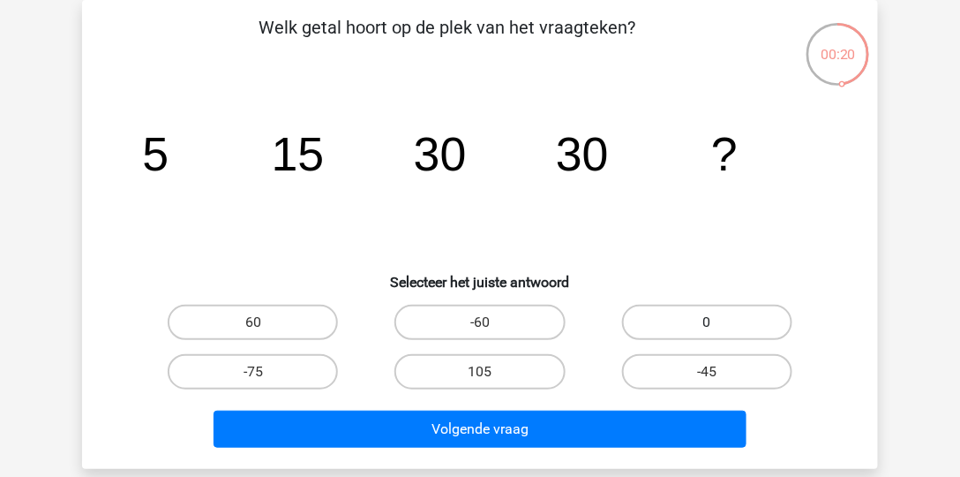
click at [640, 320] on label "0" at bounding box center [707, 322] width 170 height 35
click at [707, 322] on input "0" at bounding box center [712, 327] width 11 height 11
radio input "true"
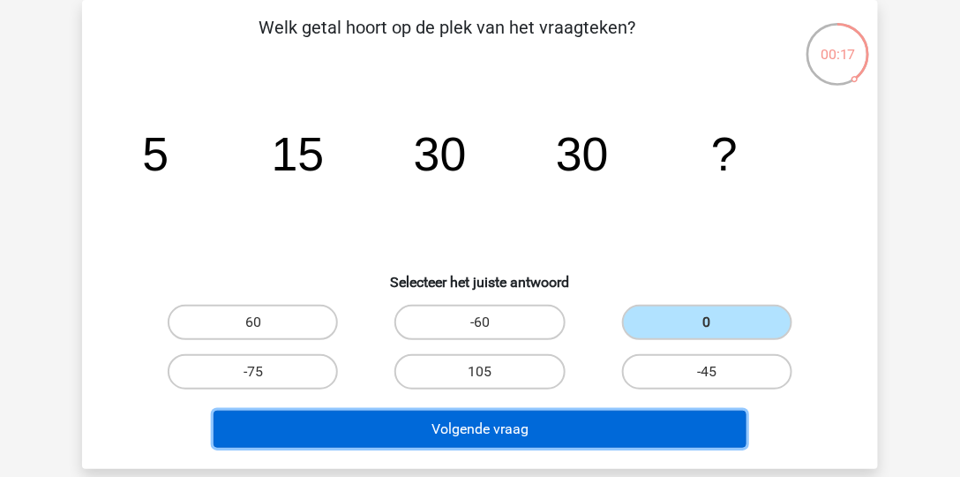
click at [588, 433] on button "Volgende vraag" at bounding box center [481, 429] width 534 height 37
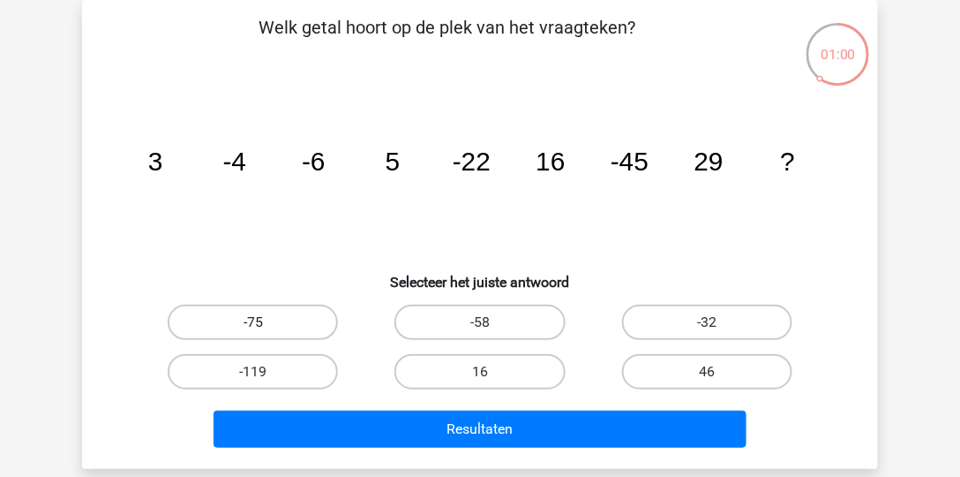
click at [227, 325] on label "-75" at bounding box center [253, 322] width 170 height 35
click at [253, 325] on input "-75" at bounding box center [258, 327] width 11 height 11
radio input "true"
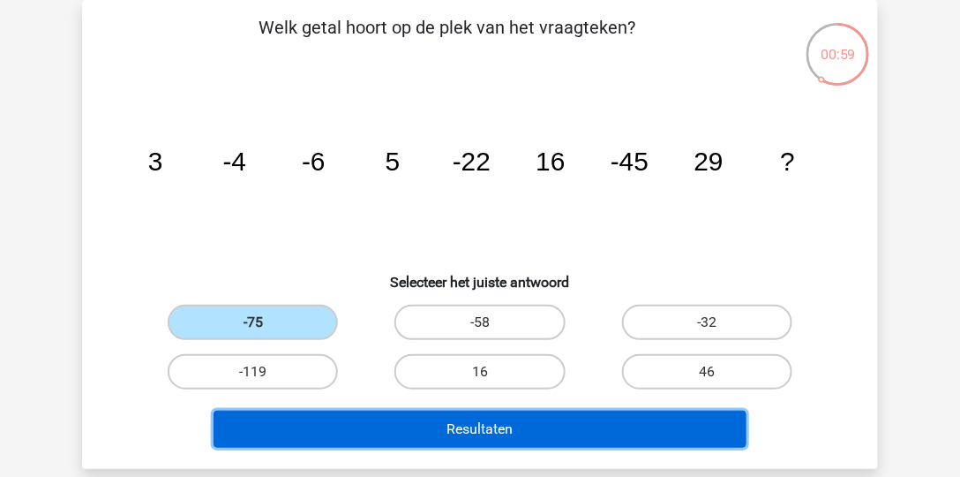
click at [358, 417] on button "Resultaten" at bounding box center [481, 429] width 534 height 37
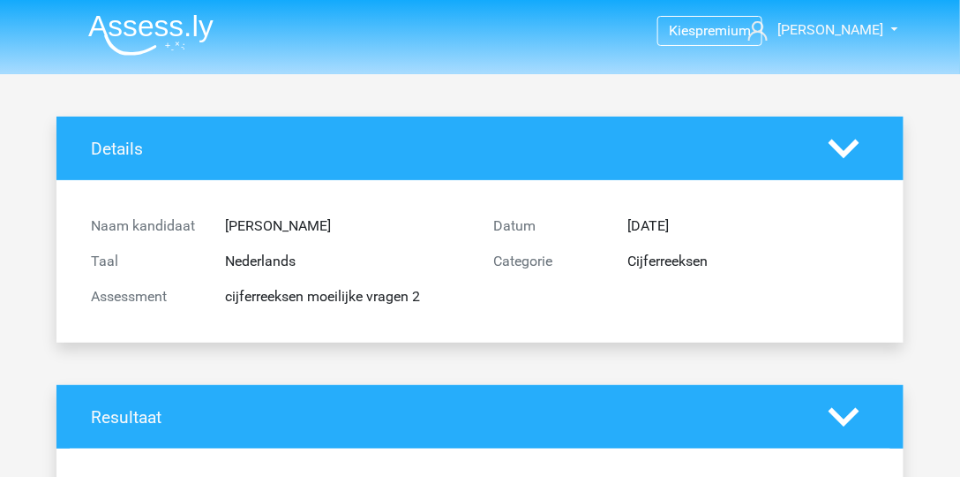
click at [150, 28] on img at bounding box center [150, 34] width 125 height 41
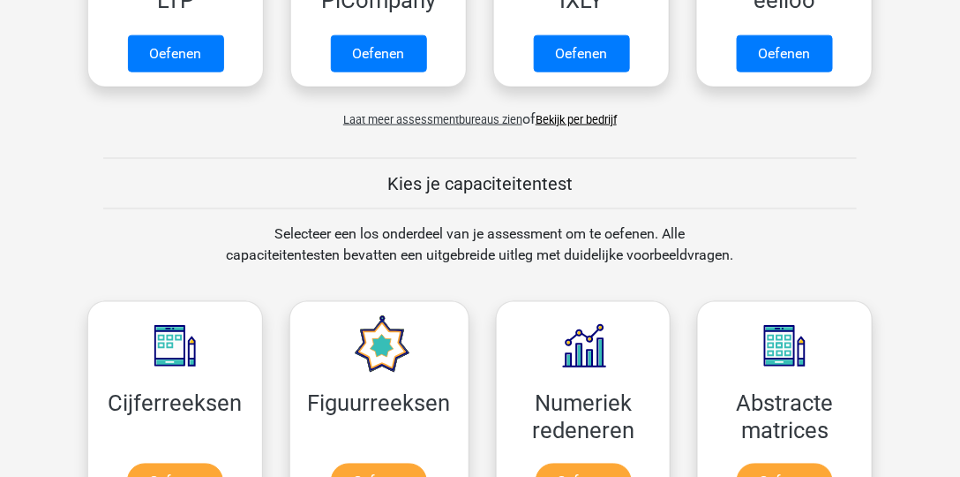
scroll to position [605, 0]
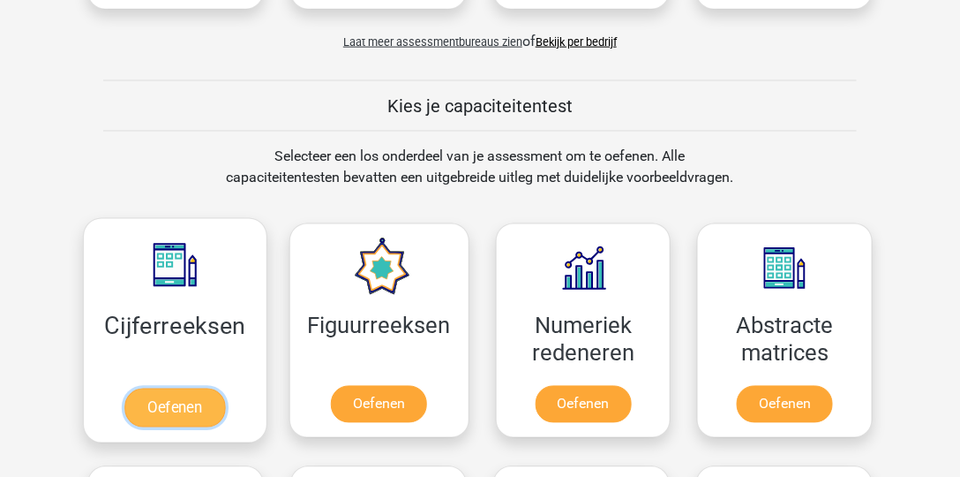
click at [192, 408] on link "Oefenen" at bounding box center [174, 407] width 101 height 39
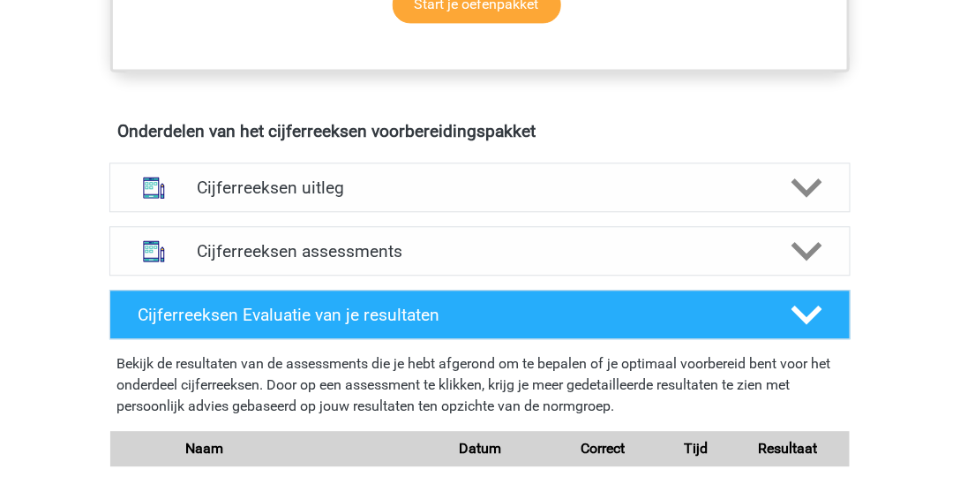
scroll to position [958, 0]
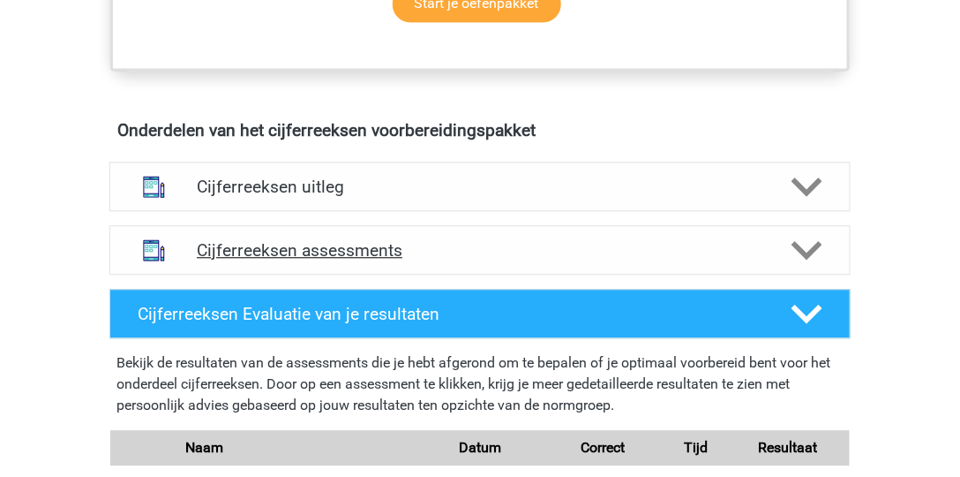
click at [393, 260] on h4 "Cijferreeksen assessments" at bounding box center [480, 250] width 567 height 20
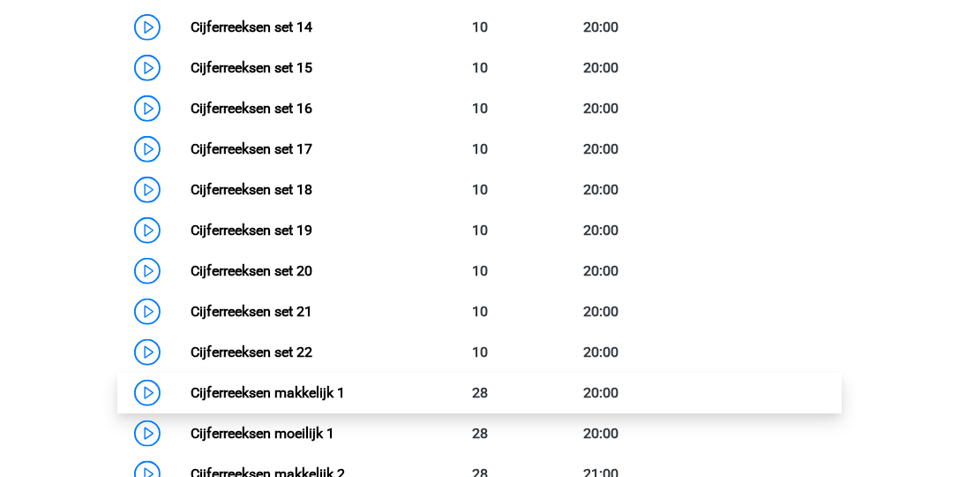
scroll to position [1816, 0]
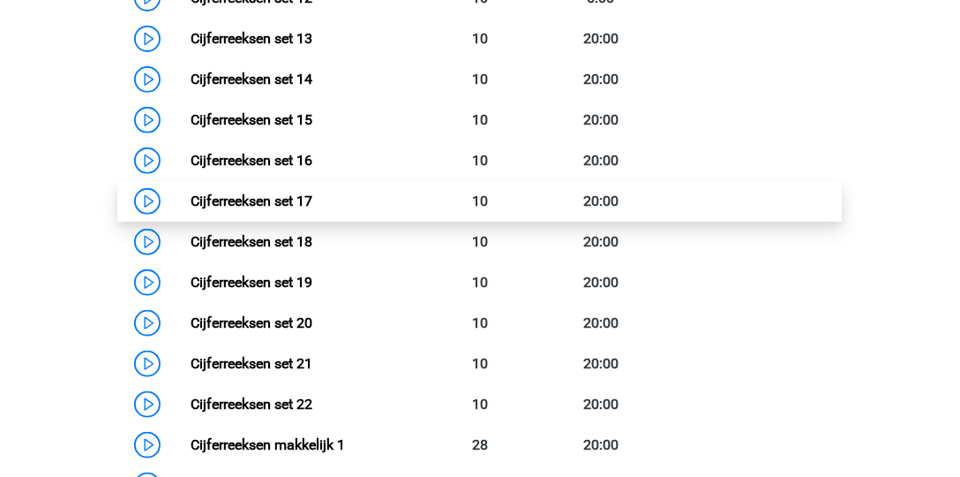
click at [313, 209] on link "Cijferreeksen set 17" at bounding box center [252, 200] width 122 height 17
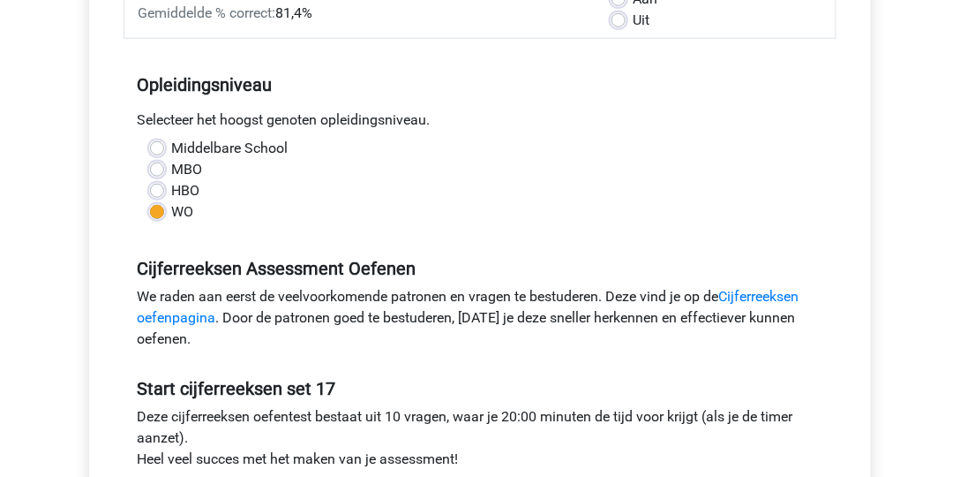
scroll to position [605, 0]
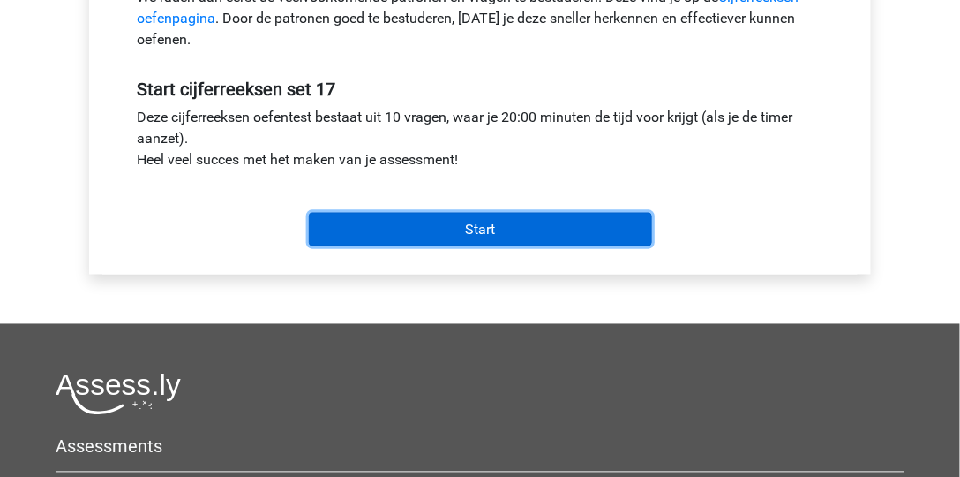
click at [488, 235] on input "Start" at bounding box center [480, 230] width 343 height 34
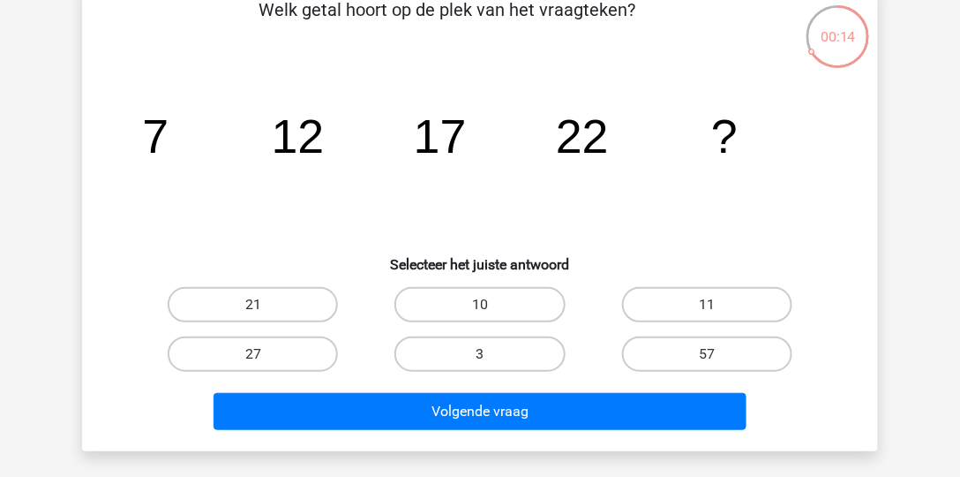
scroll to position [101, 0]
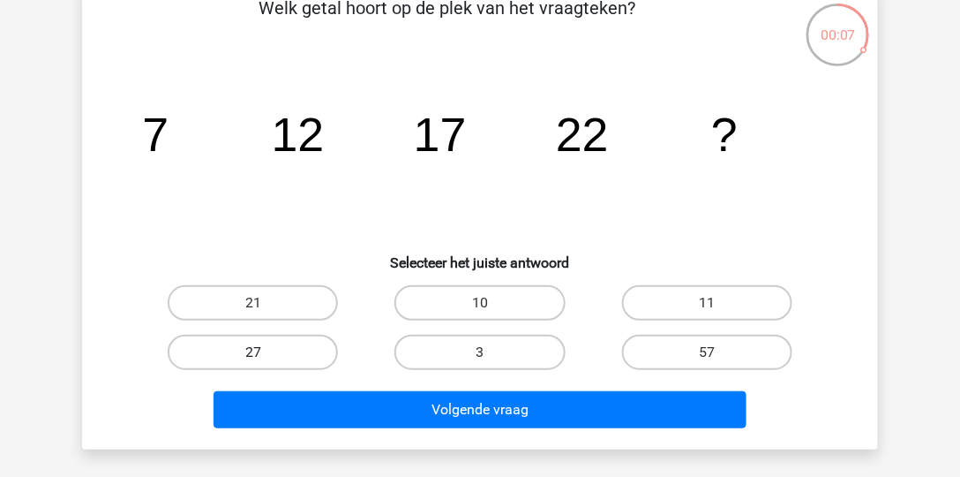
click at [312, 338] on label "27" at bounding box center [253, 352] width 170 height 35
click at [265, 352] on input "27" at bounding box center [258, 357] width 11 height 11
radio input "true"
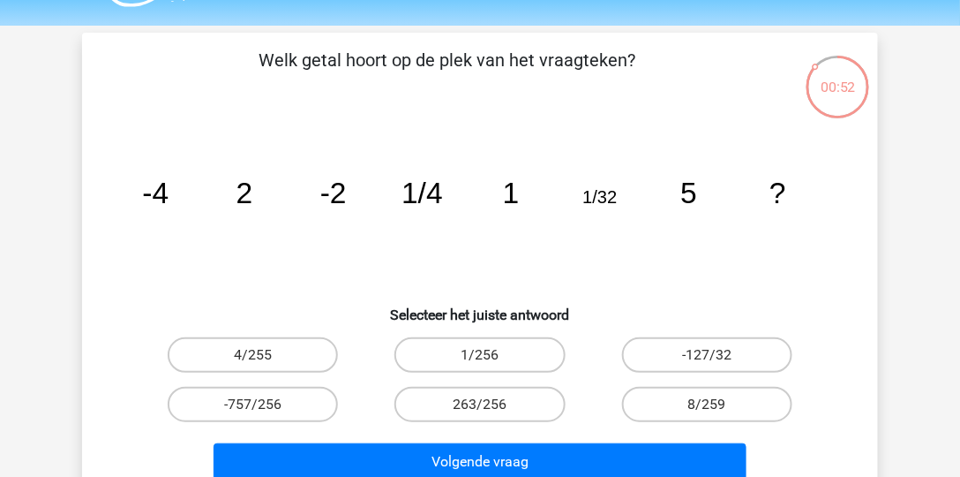
scroll to position [50, 0]
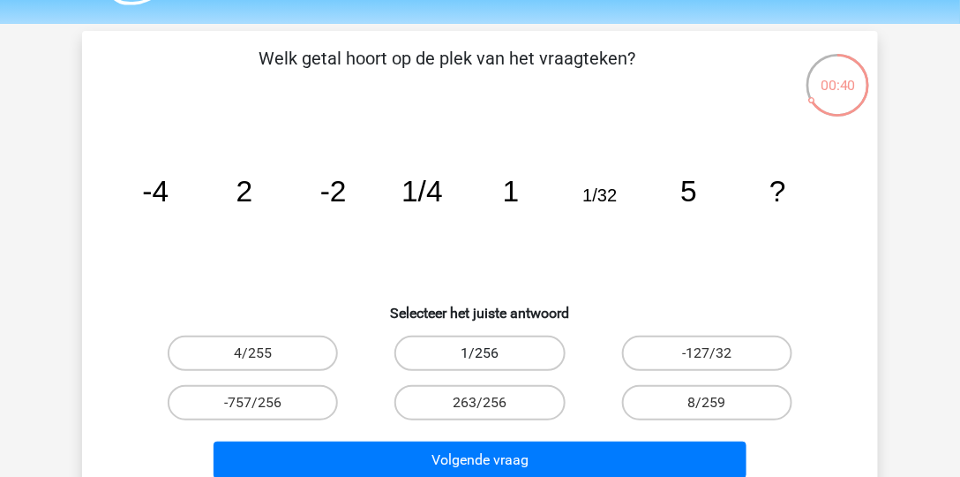
click at [467, 353] on label "1/256" at bounding box center [480, 352] width 170 height 35
click at [480, 353] on input "1/256" at bounding box center [485, 358] width 11 height 11
radio input "true"
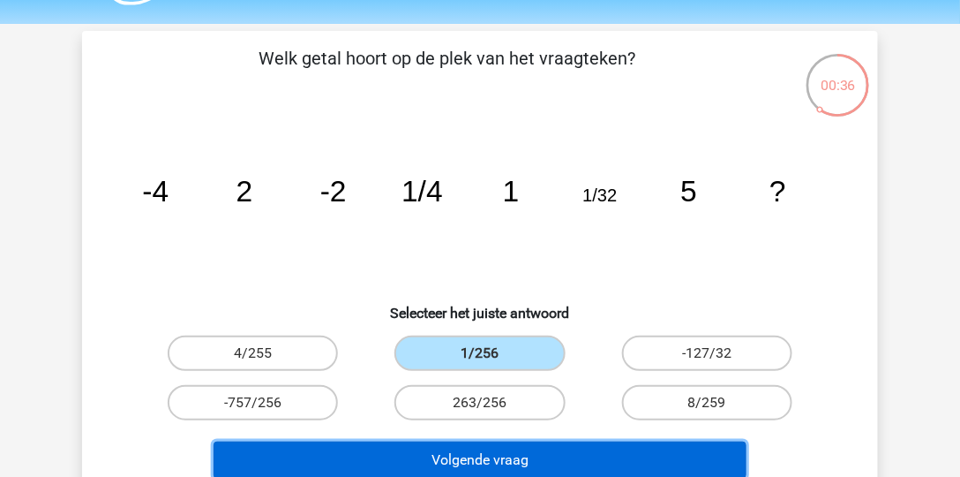
click at [477, 449] on button "Volgende vraag" at bounding box center [481, 459] width 534 height 37
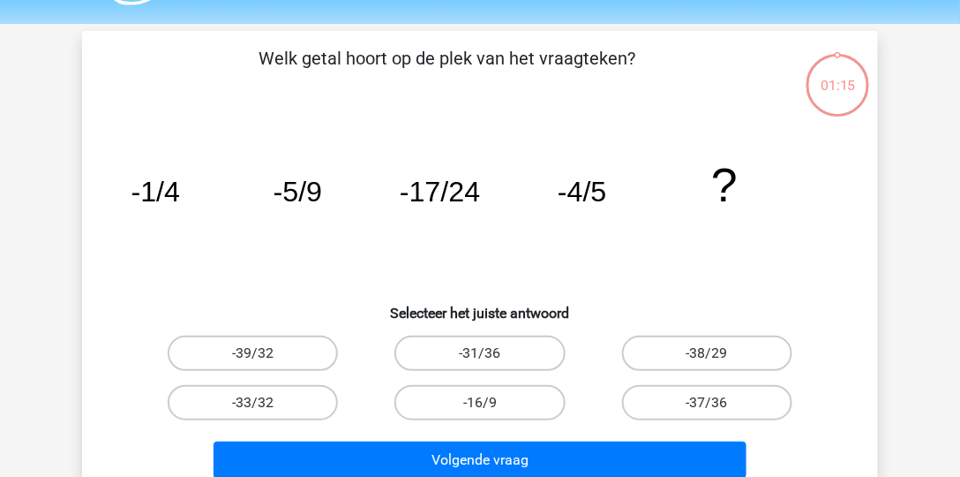
scroll to position [81, 0]
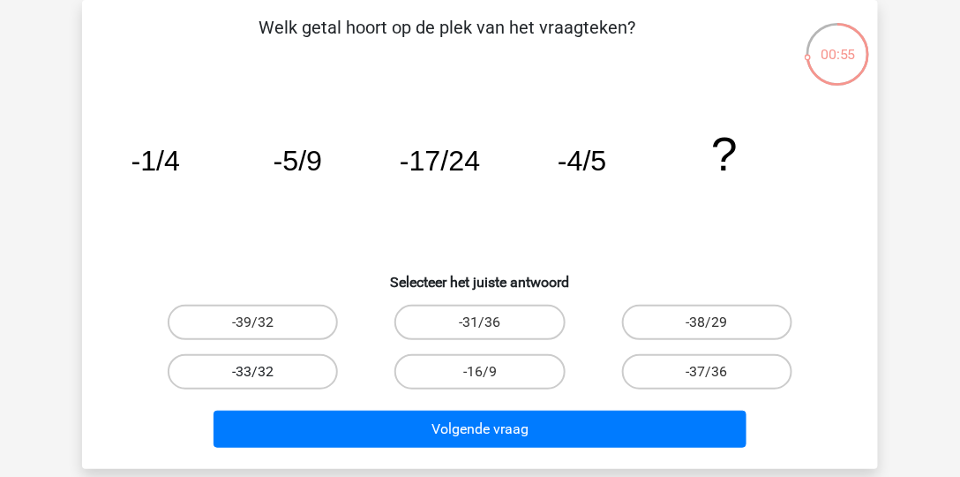
click at [283, 367] on label "-33/32" at bounding box center [253, 371] width 170 height 35
click at [265, 372] on input "-33/32" at bounding box center [258, 377] width 11 height 11
radio input "true"
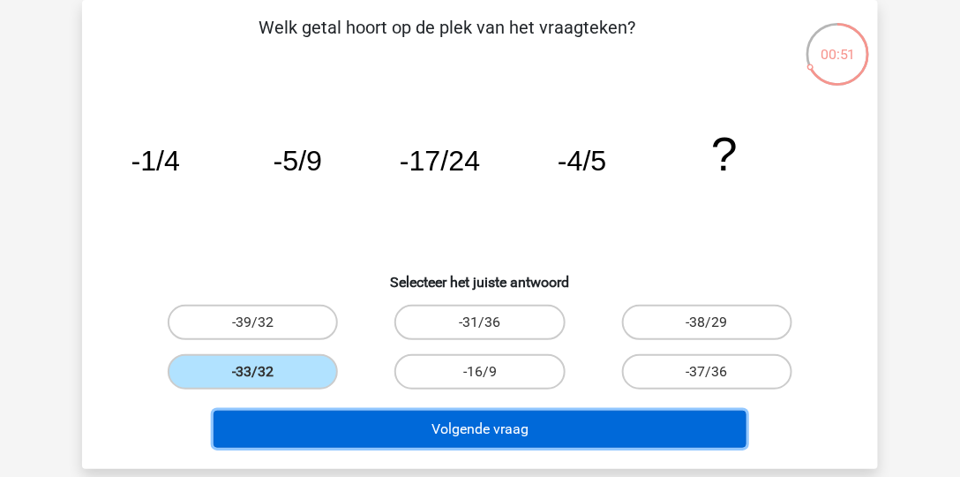
click at [315, 422] on button "Volgende vraag" at bounding box center [481, 429] width 534 height 37
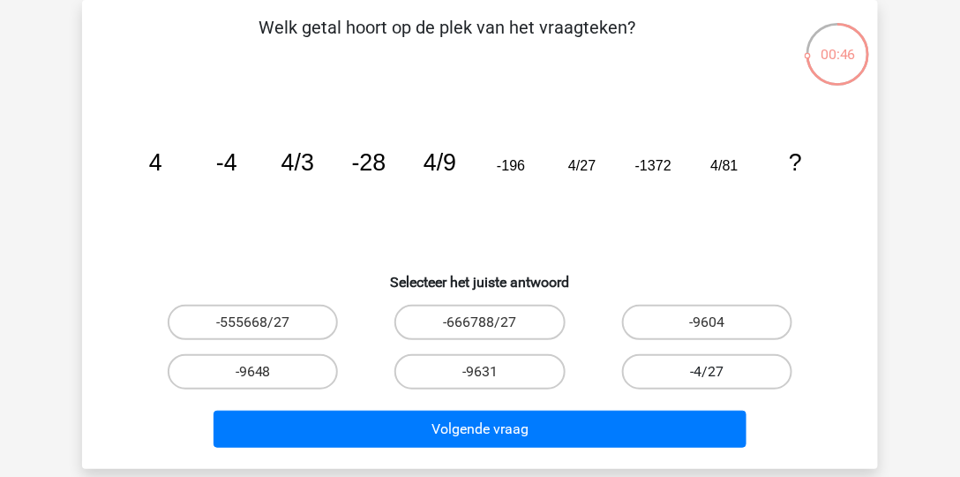
click at [738, 368] on label "-4/27" at bounding box center [707, 371] width 170 height 35
click at [719, 372] on input "-4/27" at bounding box center [712, 377] width 11 height 11
radio input "true"
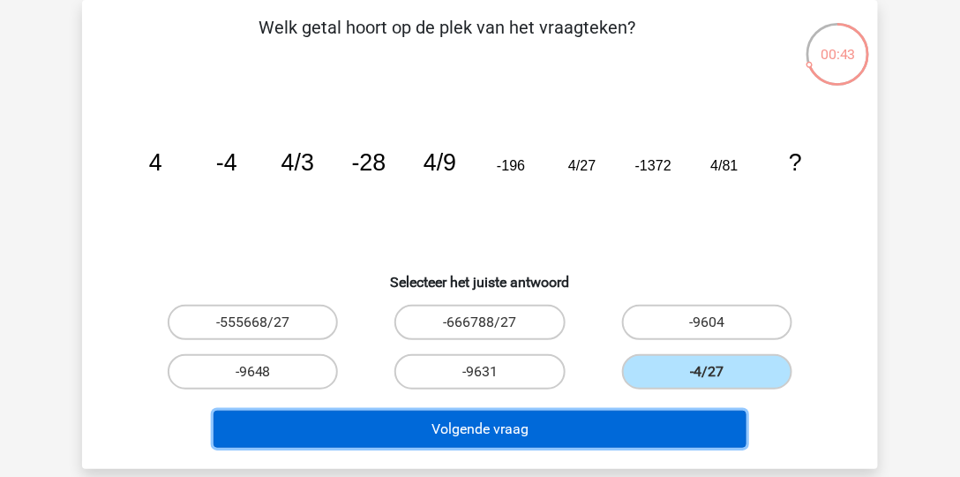
click at [706, 418] on button "Volgende vraag" at bounding box center [481, 429] width 534 height 37
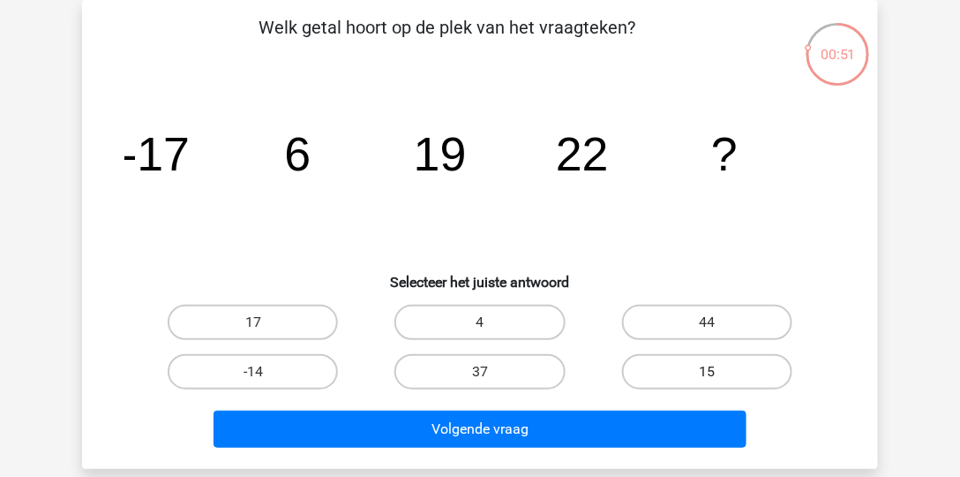
click at [719, 365] on label "15" at bounding box center [707, 371] width 170 height 35
click at [719, 372] on input "15" at bounding box center [712, 377] width 11 height 11
radio input "true"
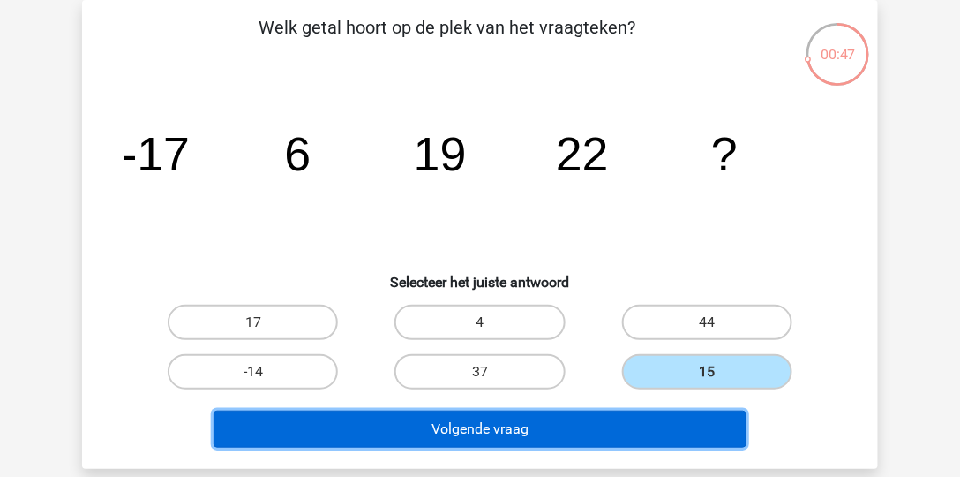
click at [655, 430] on button "Volgende vraag" at bounding box center [481, 429] width 534 height 37
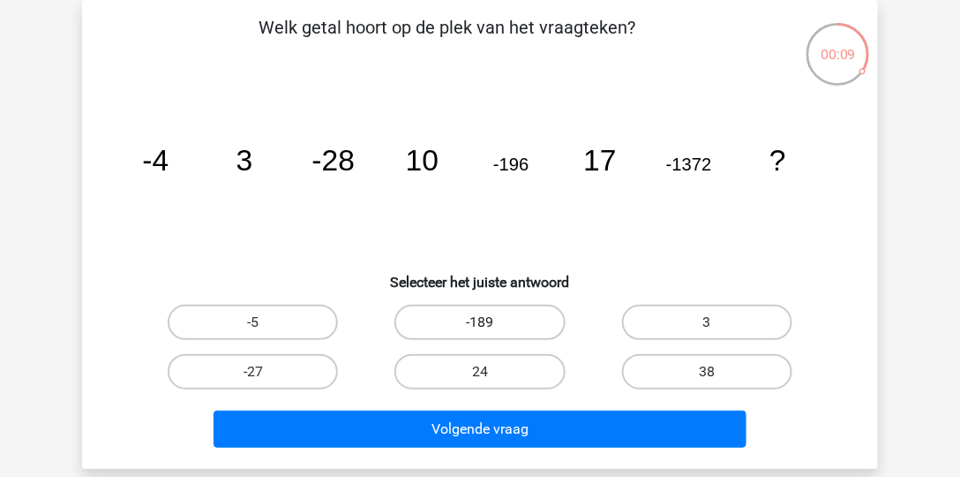
click at [530, 327] on label "-189" at bounding box center [480, 322] width 170 height 35
click at [492, 327] on input "-189" at bounding box center [485, 327] width 11 height 11
radio input "true"
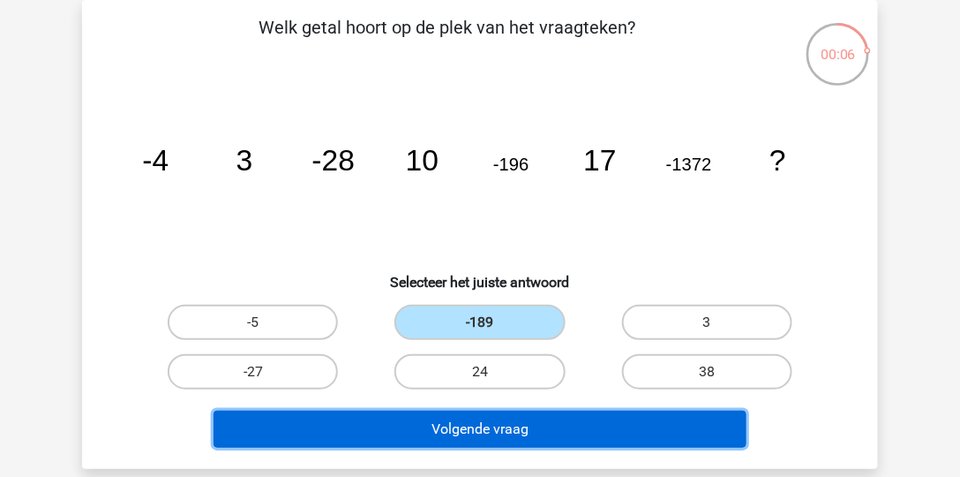
click at [547, 417] on button "Volgende vraag" at bounding box center [481, 429] width 534 height 37
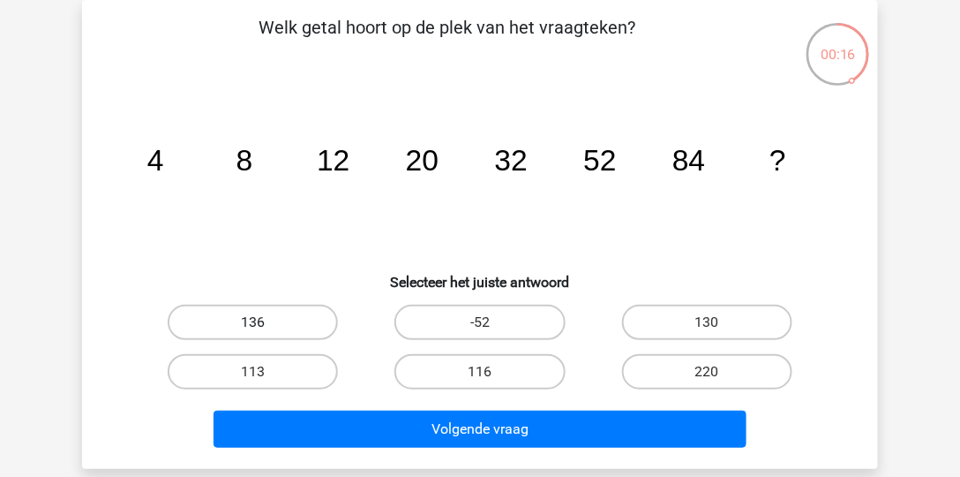
click at [295, 313] on label "136" at bounding box center [253, 322] width 170 height 35
click at [265, 322] on input "136" at bounding box center [258, 327] width 11 height 11
radio input "true"
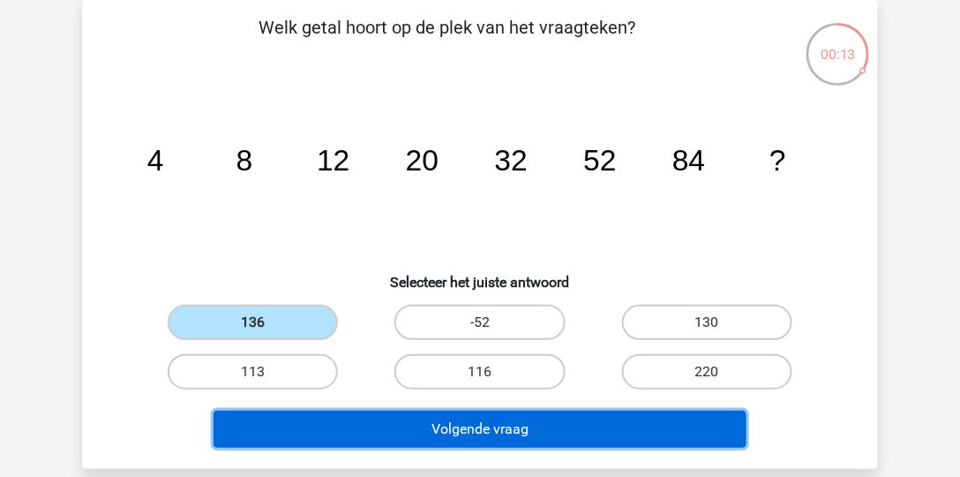
click at [400, 415] on button "Volgende vraag" at bounding box center [481, 429] width 534 height 37
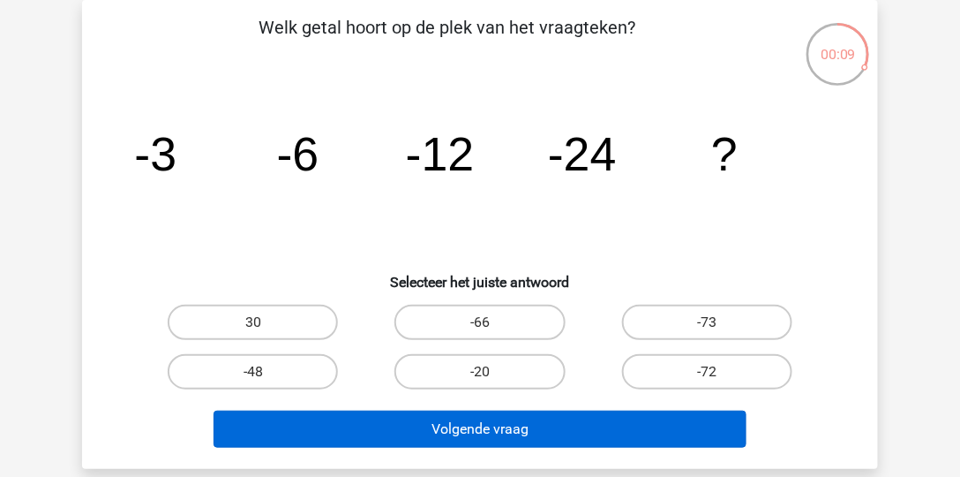
drag, startPoint x: 230, startPoint y: 368, endPoint x: 325, endPoint y: 411, distance: 104.7
click at [230, 368] on label "-48" at bounding box center [253, 371] width 170 height 35
click at [253, 372] on input "-48" at bounding box center [258, 377] width 11 height 11
radio input "true"
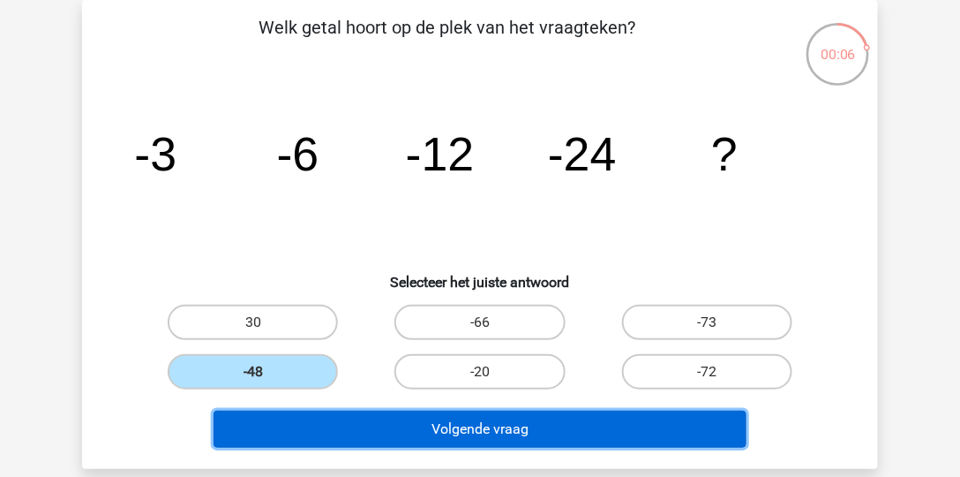
click at [373, 438] on button "Volgende vraag" at bounding box center [481, 429] width 534 height 37
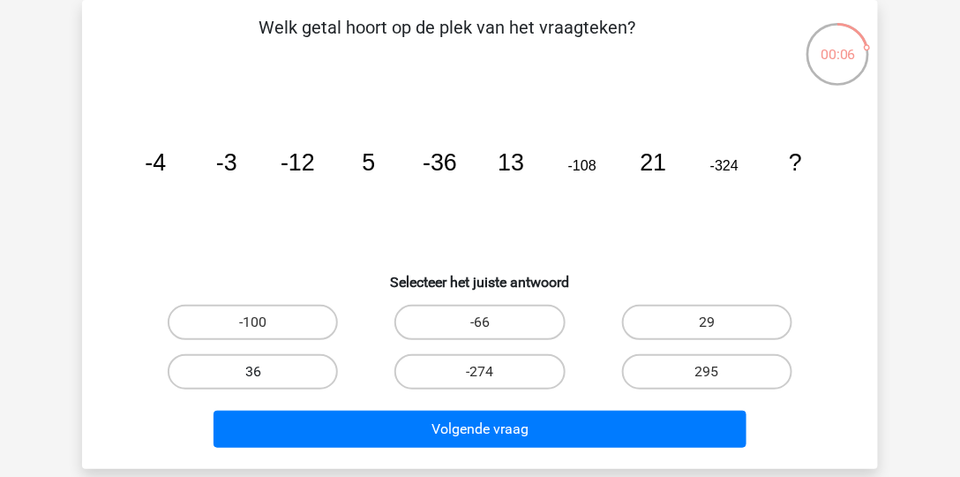
click at [311, 374] on label "36" at bounding box center [253, 371] width 170 height 35
click at [265, 374] on input "36" at bounding box center [258, 377] width 11 height 11
radio input "true"
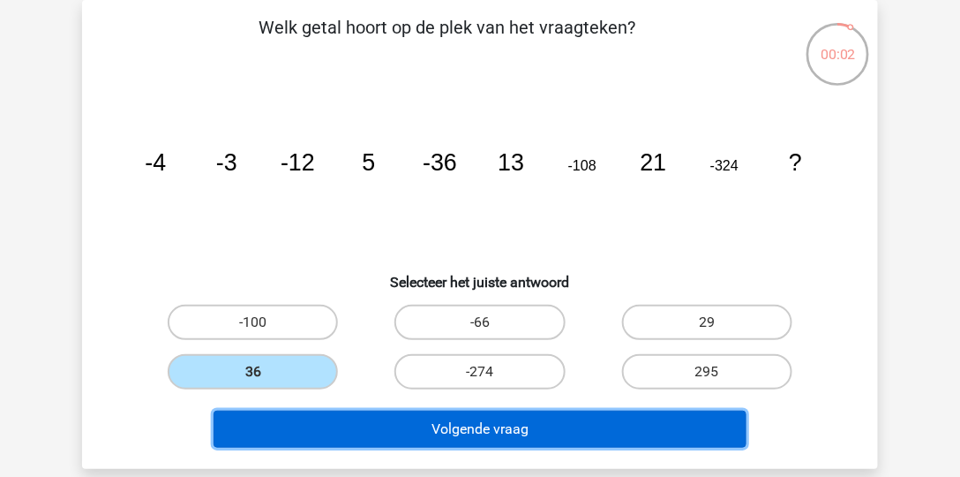
click at [355, 418] on button "Volgende vraag" at bounding box center [481, 429] width 534 height 37
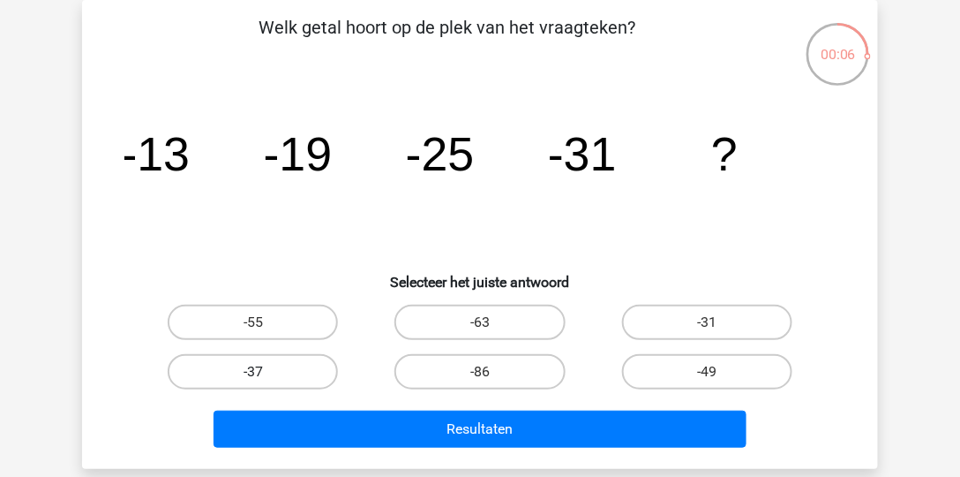
click at [311, 375] on label "-37" at bounding box center [253, 371] width 170 height 35
click at [265, 375] on input "-37" at bounding box center [258, 377] width 11 height 11
radio input "true"
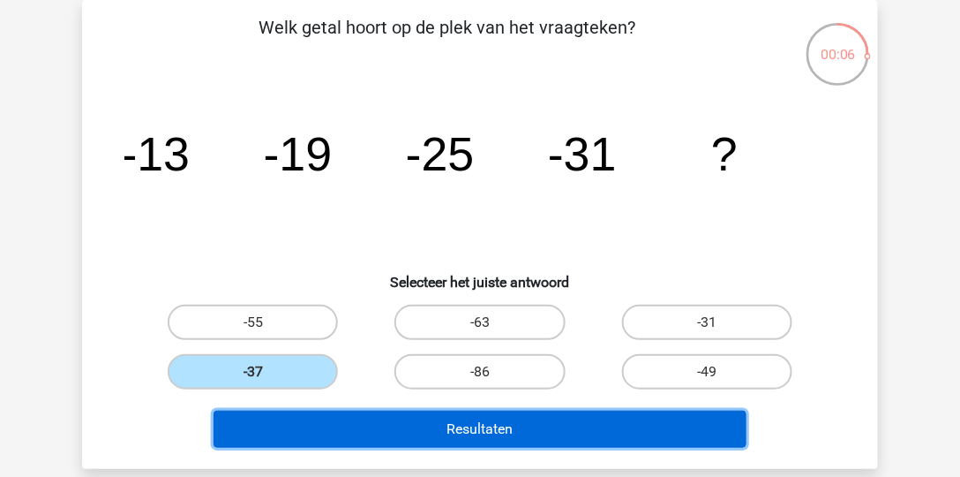
click at [336, 425] on button "Resultaten" at bounding box center [481, 429] width 534 height 37
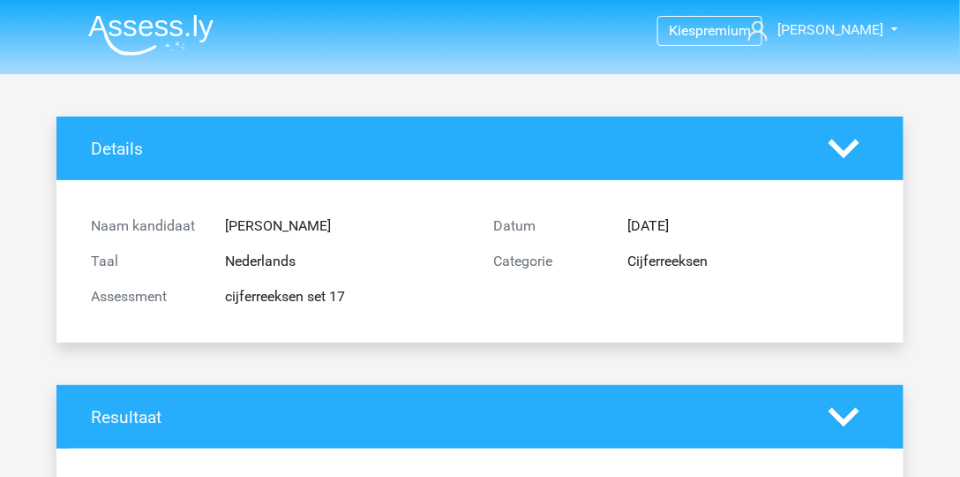
click at [184, 36] on img at bounding box center [150, 34] width 125 height 41
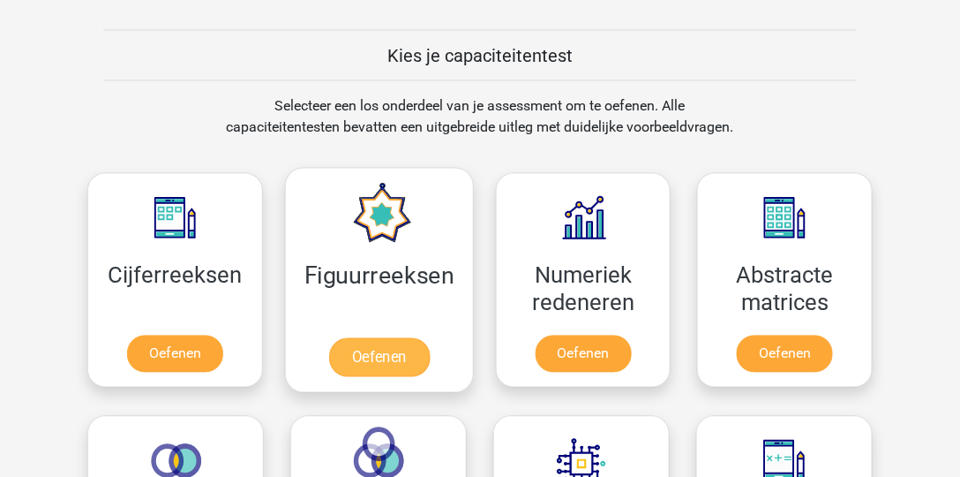
scroll to position [655, 0]
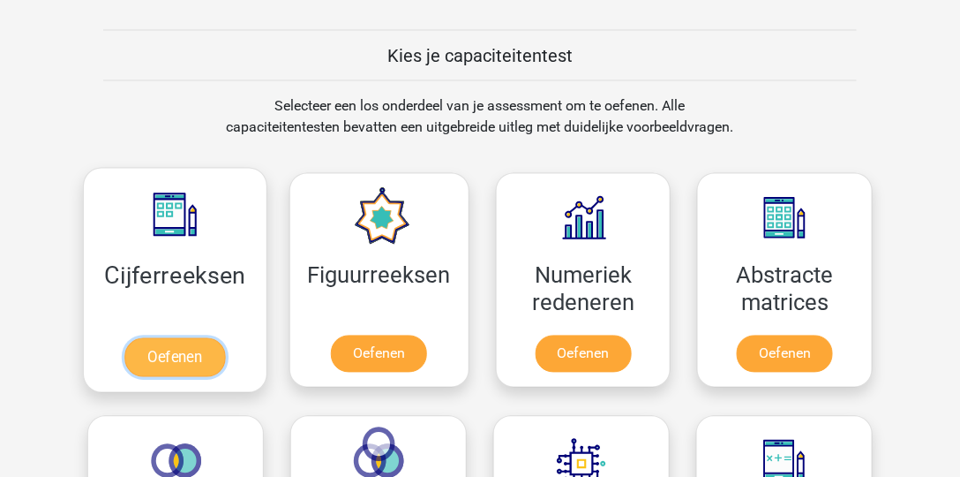
click at [215, 350] on link "Oefenen" at bounding box center [174, 357] width 101 height 39
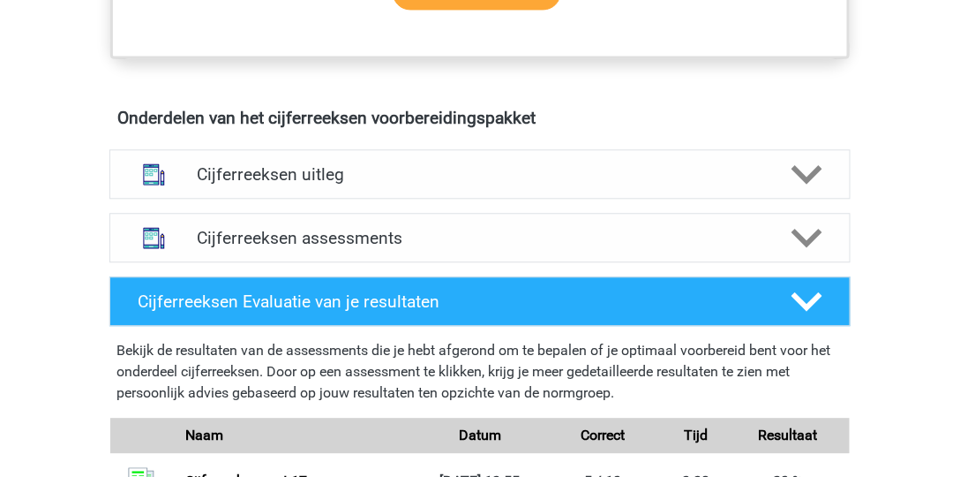
scroll to position [958, 0]
